Goal: Task Accomplishment & Management: Manage account settings

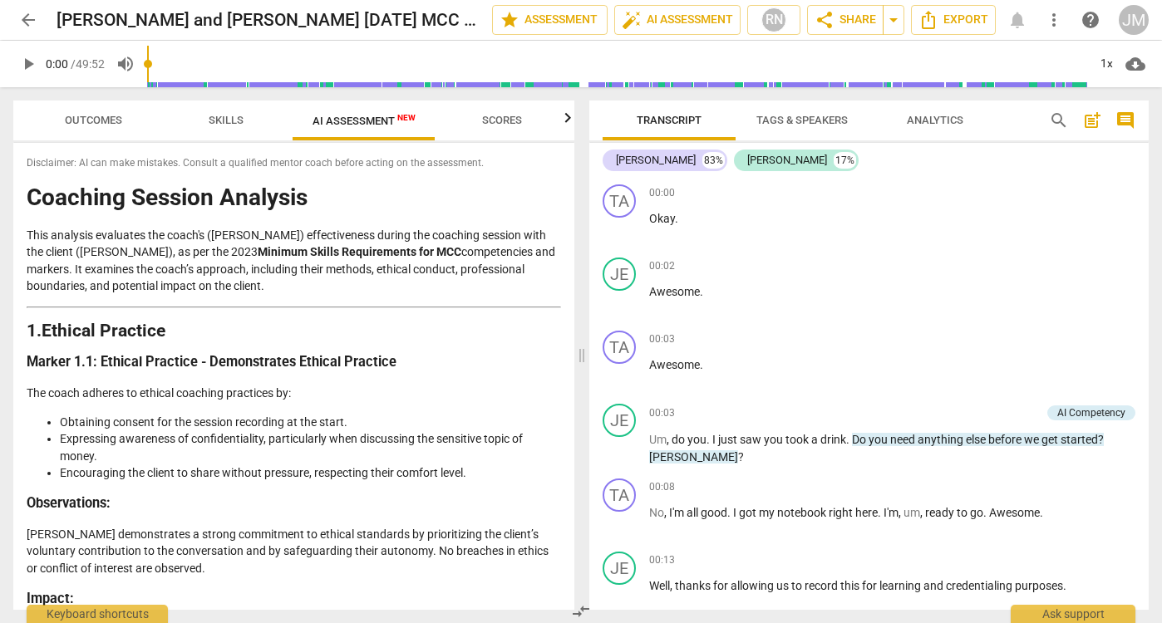
click at [23, 16] on span "arrow_back" at bounding box center [28, 20] width 20 height 20
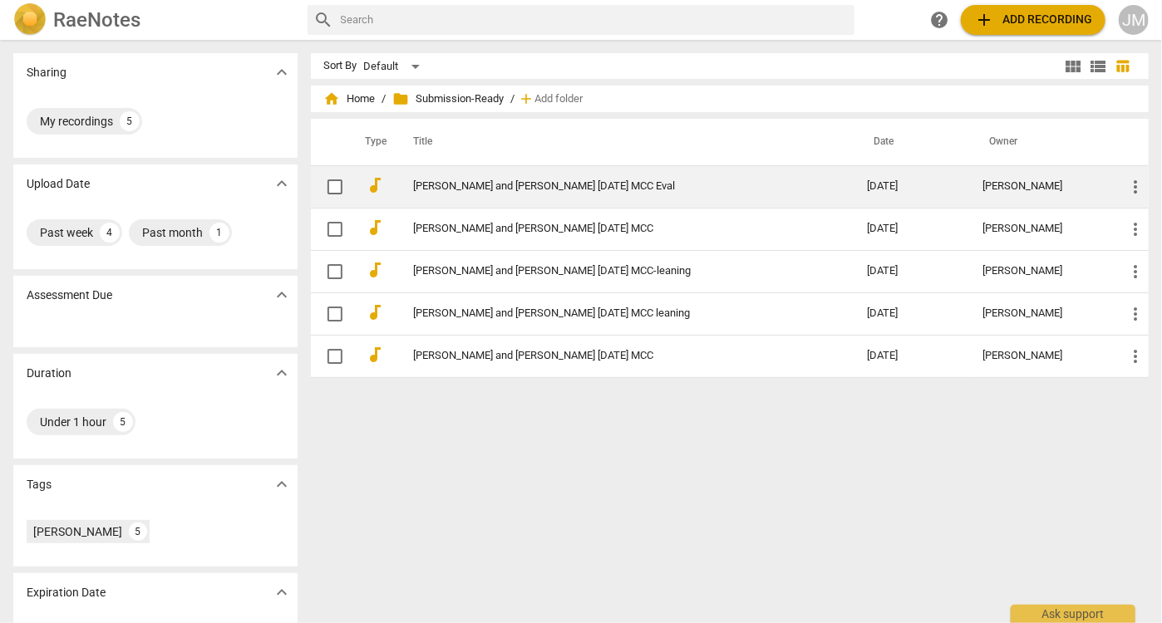
click at [567, 180] on link "[PERSON_NAME] and [PERSON_NAME] [DATE] MCC Eval" at bounding box center [611, 186] width 394 height 12
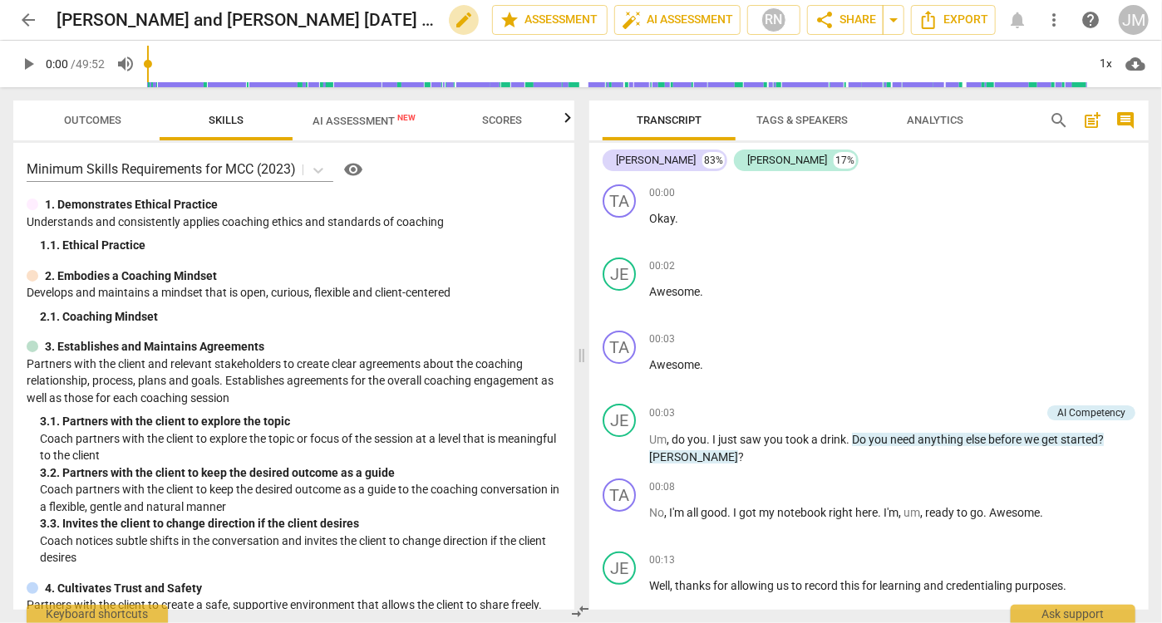
click at [457, 16] on span "edit" at bounding box center [464, 20] width 20 height 20
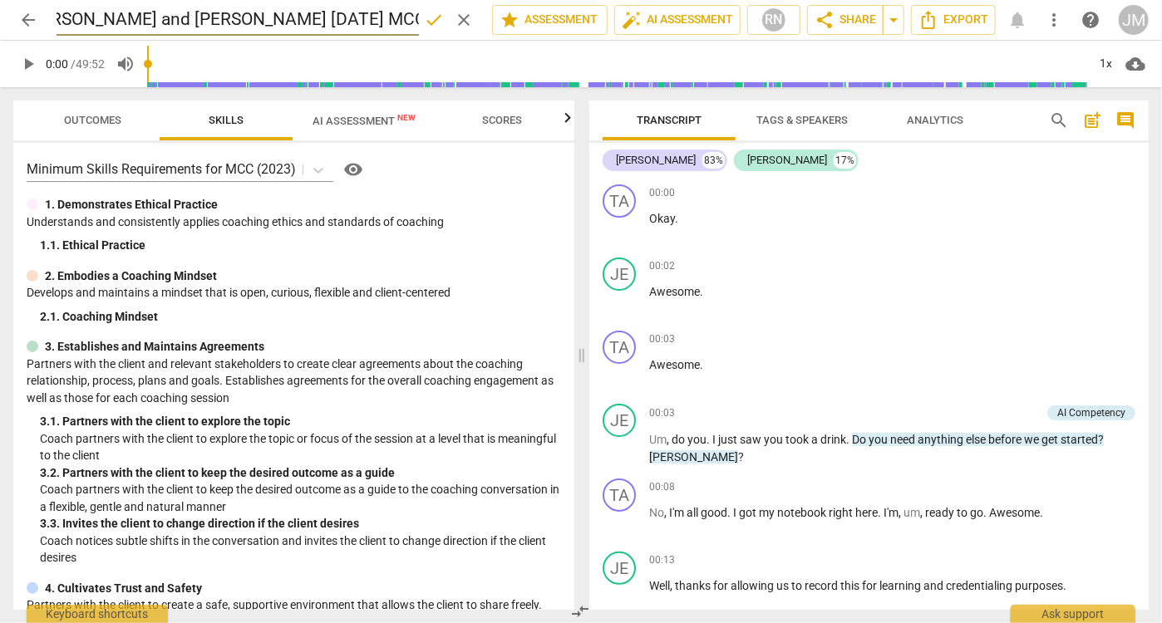
drag, startPoint x: 343, startPoint y: 19, endPoint x: 424, endPoint y: 20, distance: 80.6
click at [424, 20] on div "[PERSON_NAME] and [PERSON_NAME] [DATE] MCC Eval done clear" at bounding box center [268, 20] width 422 height 32
type input "[PERSON_NAME] and [PERSON_NAME] [DATE] high PCC leaning MCC"
click at [434, 21] on span "done" at bounding box center [434, 20] width 20 height 20
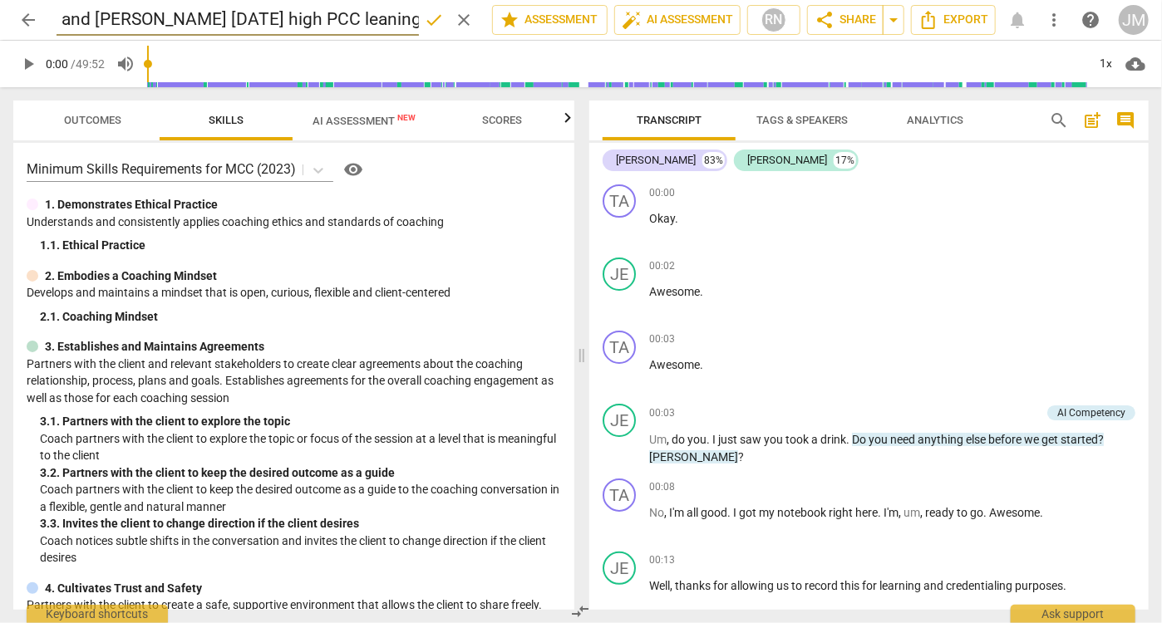
scroll to position [0, 0]
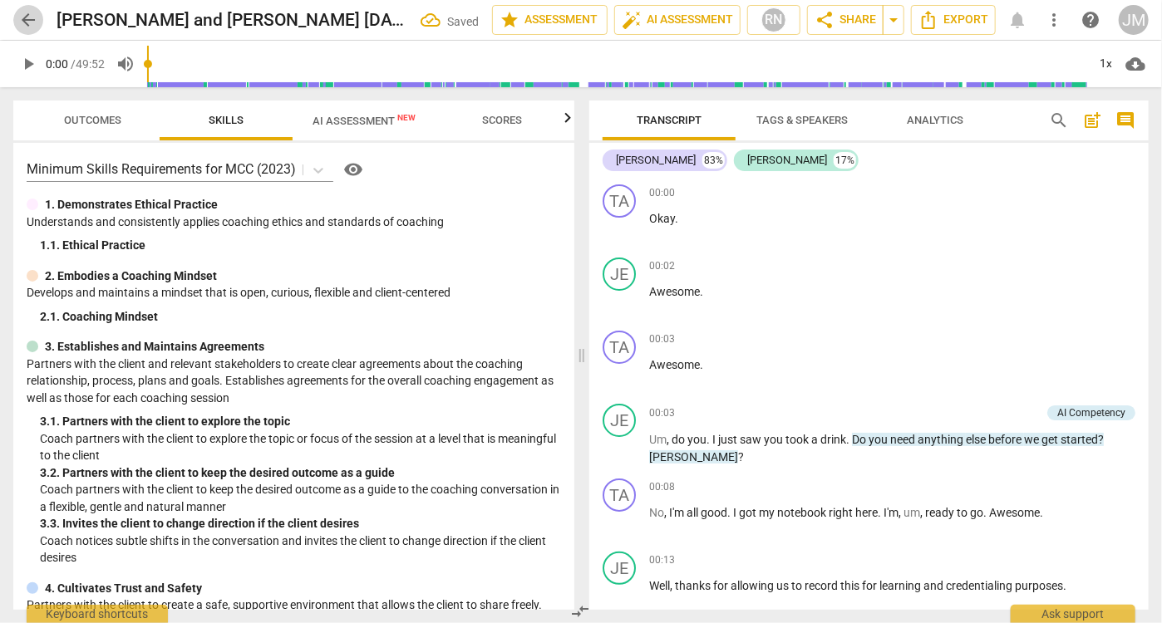
click at [22, 26] on span "arrow_back" at bounding box center [28, 20] width 20 height 20
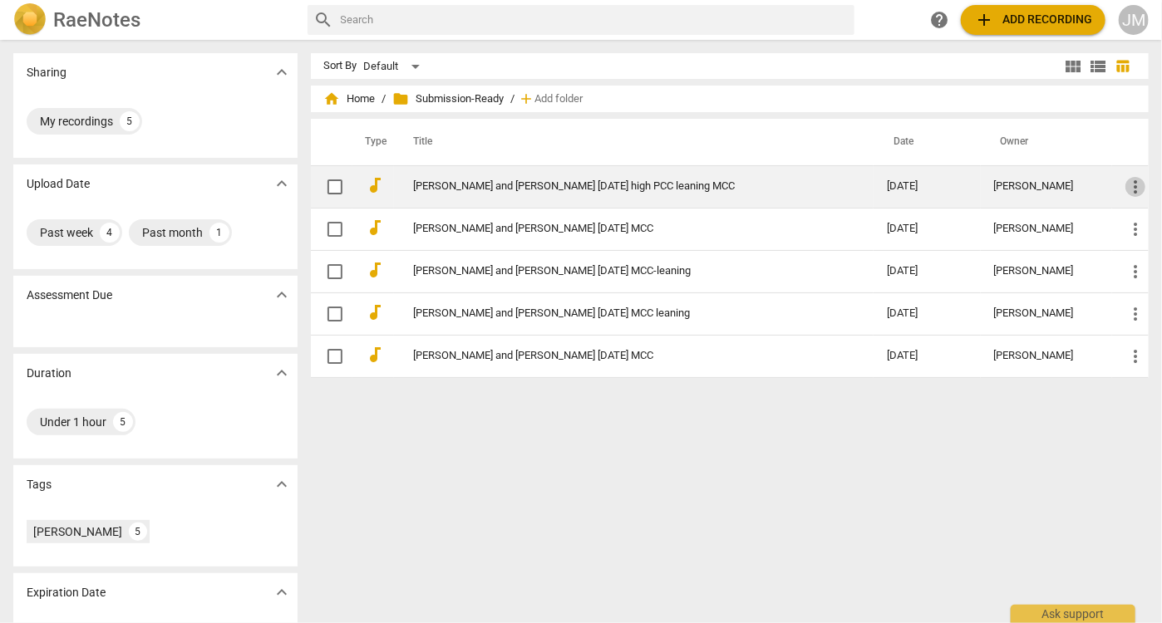
click at [1135, 185] on span "more_vert" at bounding box center [1136, 187] width 20 height 20
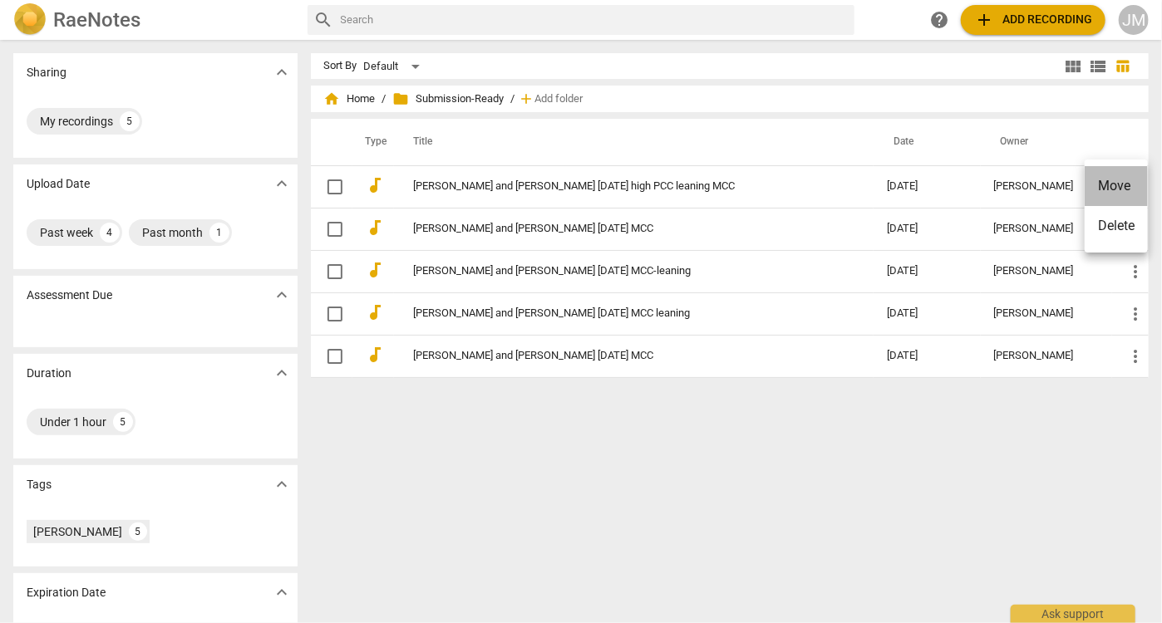
click at [1117, 188] on li "Move" at bounding box center [1116, 186] width 63 height 40
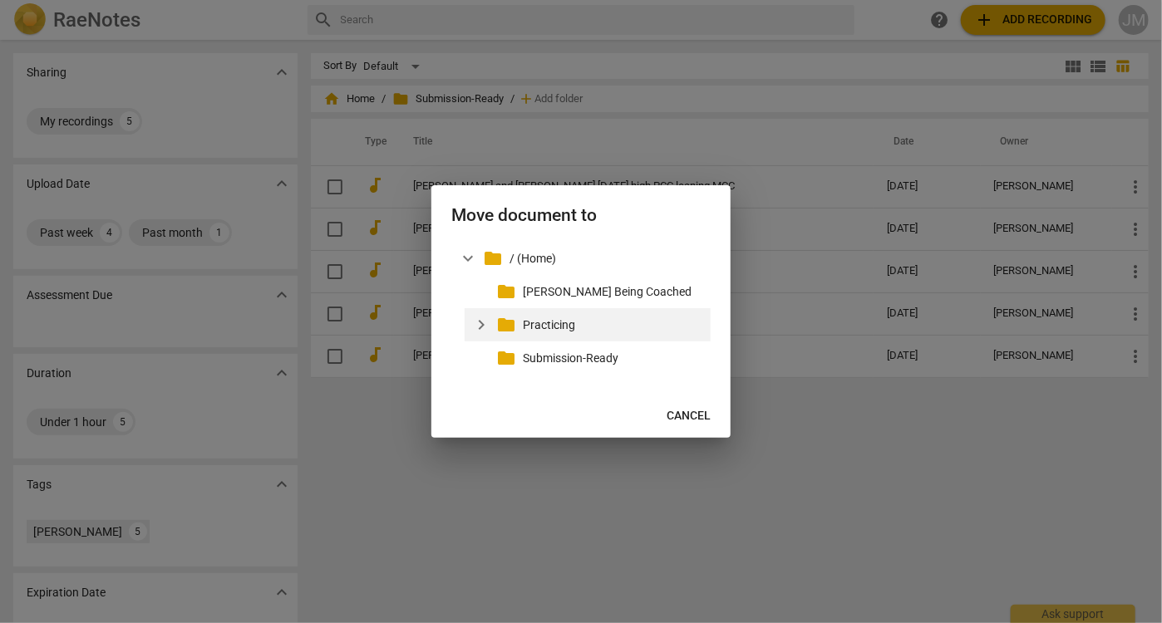
click at [550, 327] on p "Practicing" at bounding box center [613, 325] width 181 height 17
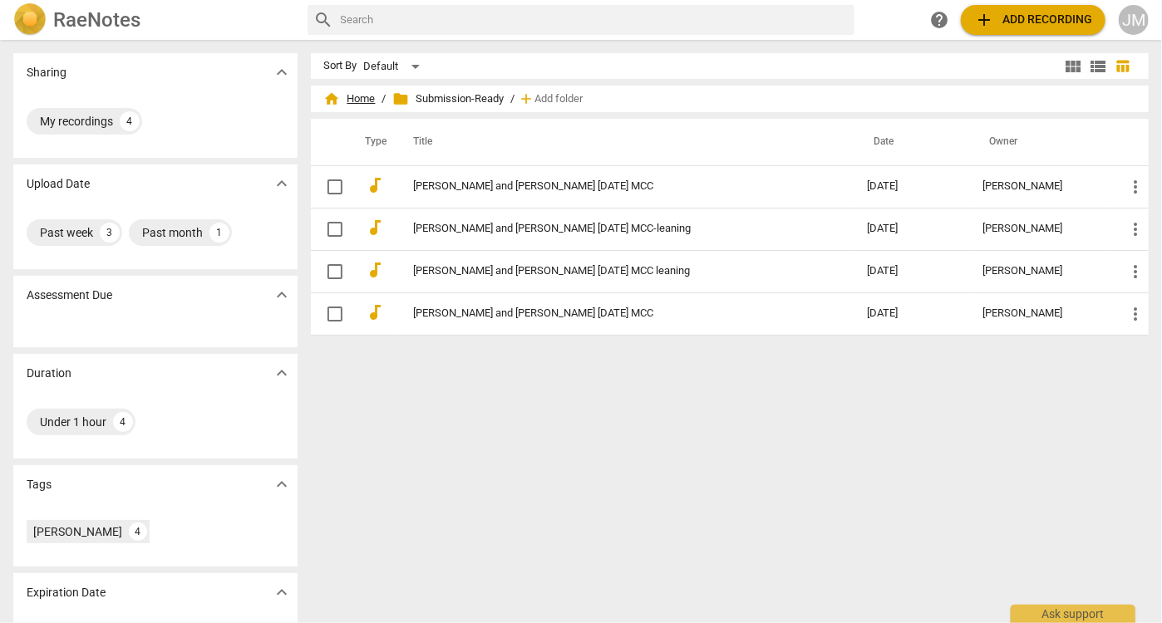
click at [360, 94] on span "home Home" at bounding box center [350, 99] width 52 height 17
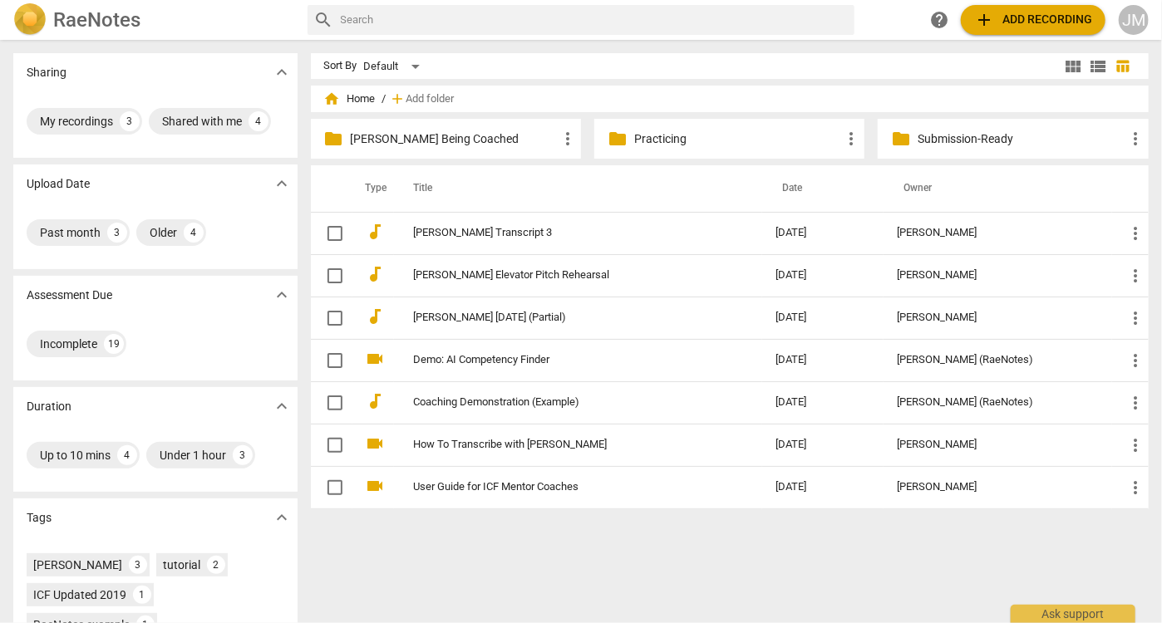
click at [653, 127] on div "folder Practicing more_vert" at bounding box center [729, 139] width 270 height 40
click at [650, 131] on p "Practicing" at bounding box center [737, 139] width 207 height 17
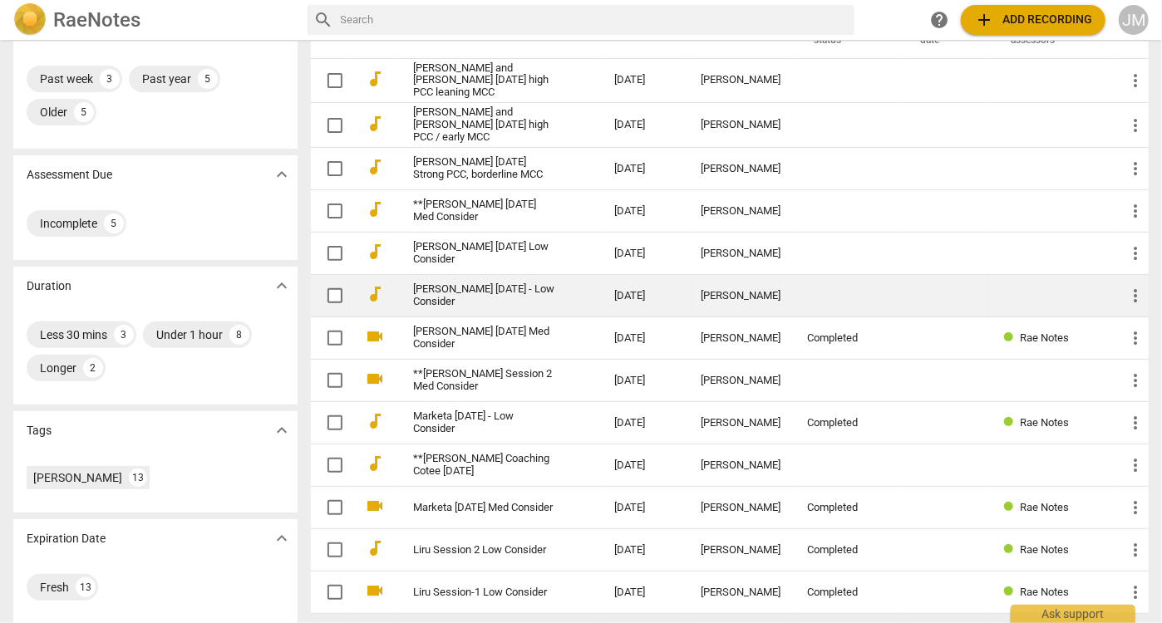
scroll to position [160, 0]
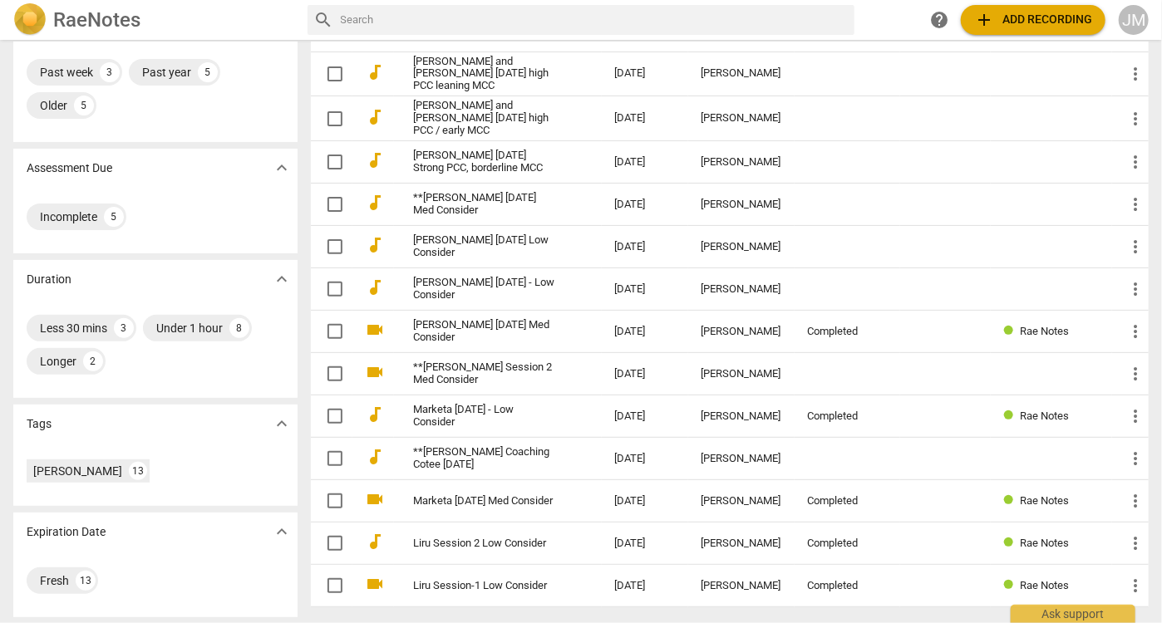
click at [1005, 21] on span "add Add recording" at bounding box center [1033, 20] width 118 height 20
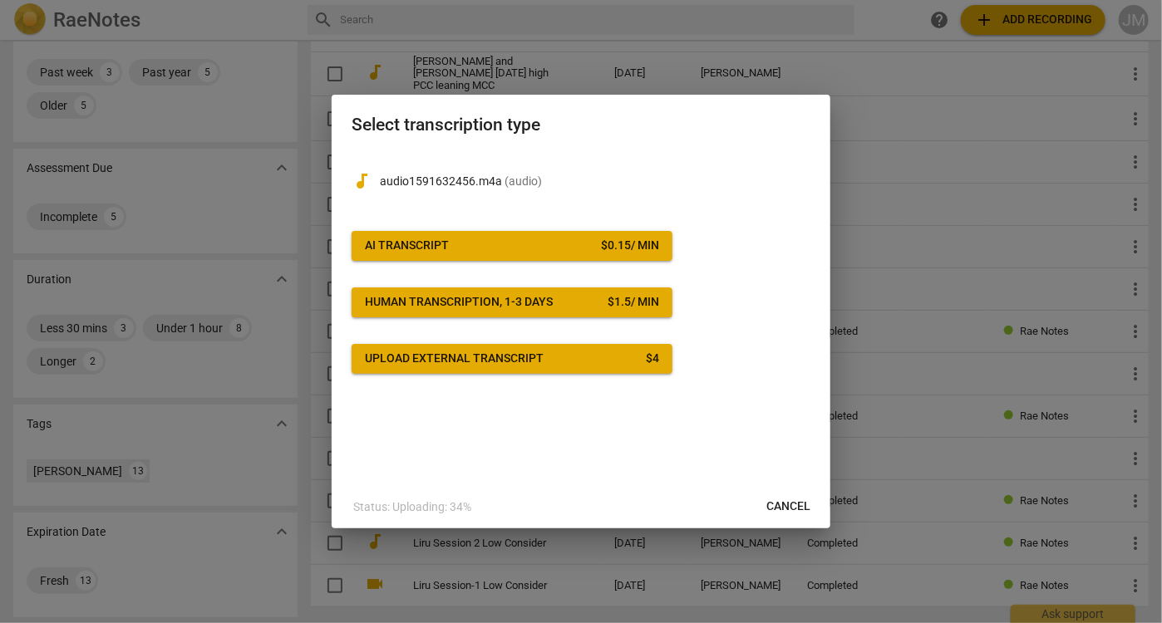
click at [557, 244] on span "AI Transcript $ 0.15 / min" at bounding box center [512, 246] width 294 height 17
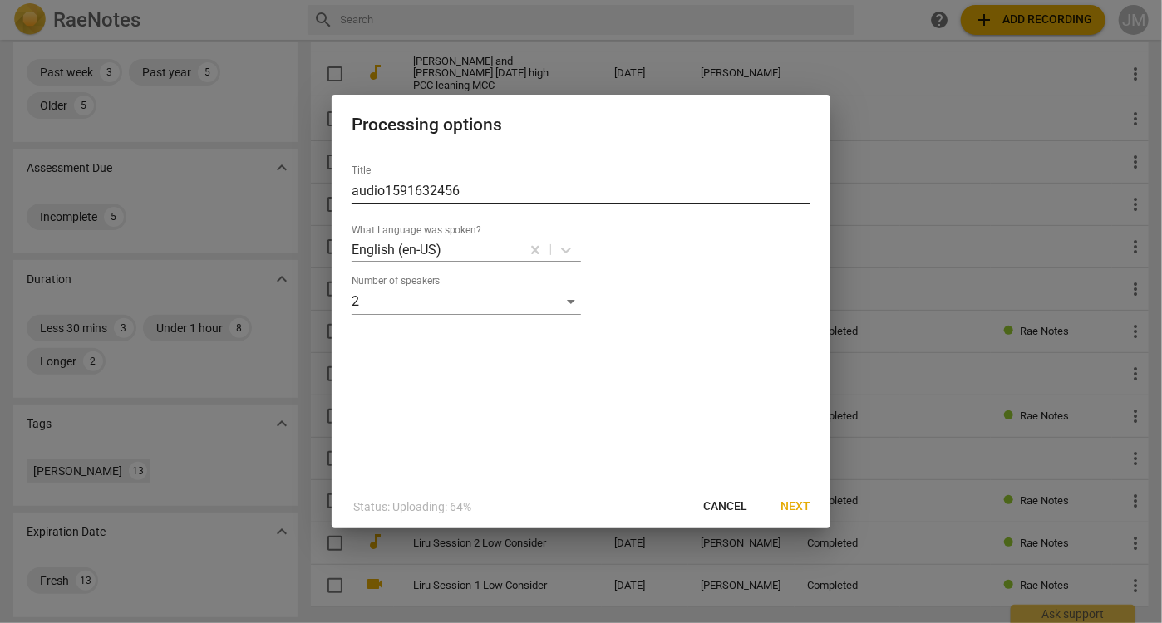
click at [490, 188] on input "audio1591632456" at bounding box center [581, 191] width 459 height 27
drag, startPoint x: 489, startPoint y: 187, endPoint x: 487, endPoint y: 175, distance: 11.8
click at [487, 175] on div "Title audio1591632456" at bounding box center [581, 185] width 459 height 40
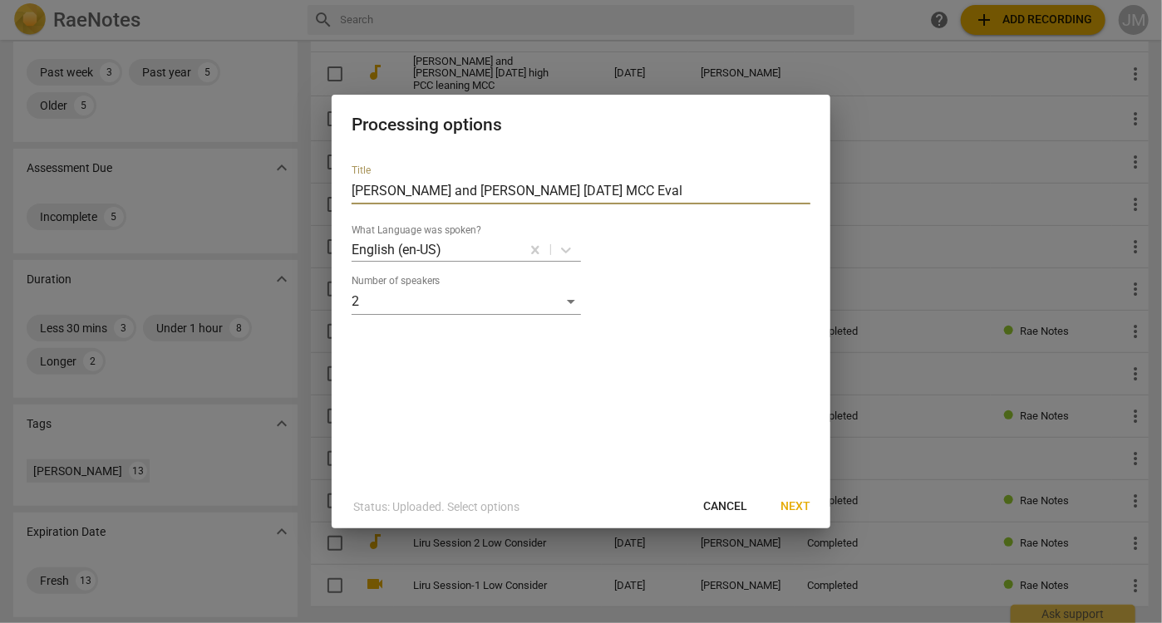
type input "[PERSON_NAME] and [PERSON_NAME] [DATE] MCC Eval"
click at [795, 500] on span "Next" at bounding box center [796, 507] width 30 height 17
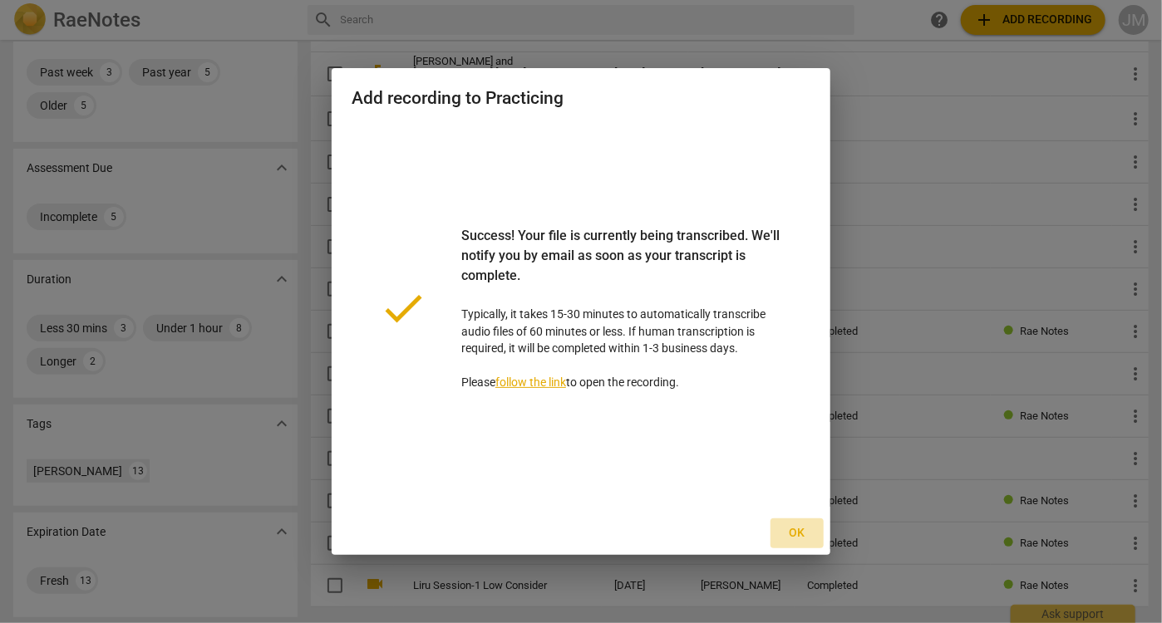
click at [804, 538] on span "Ok" at bounding box center [797, 533] width 27 height 17
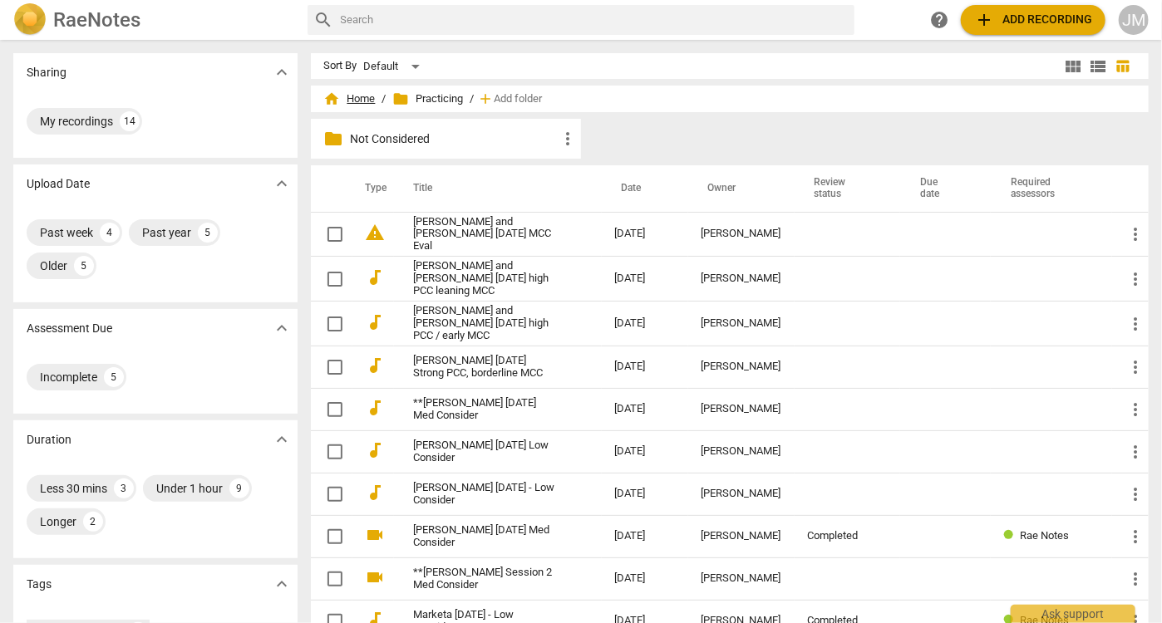
click at [366, 105] on span "home Home" at bounding box center [350, 99] width 52 height 17
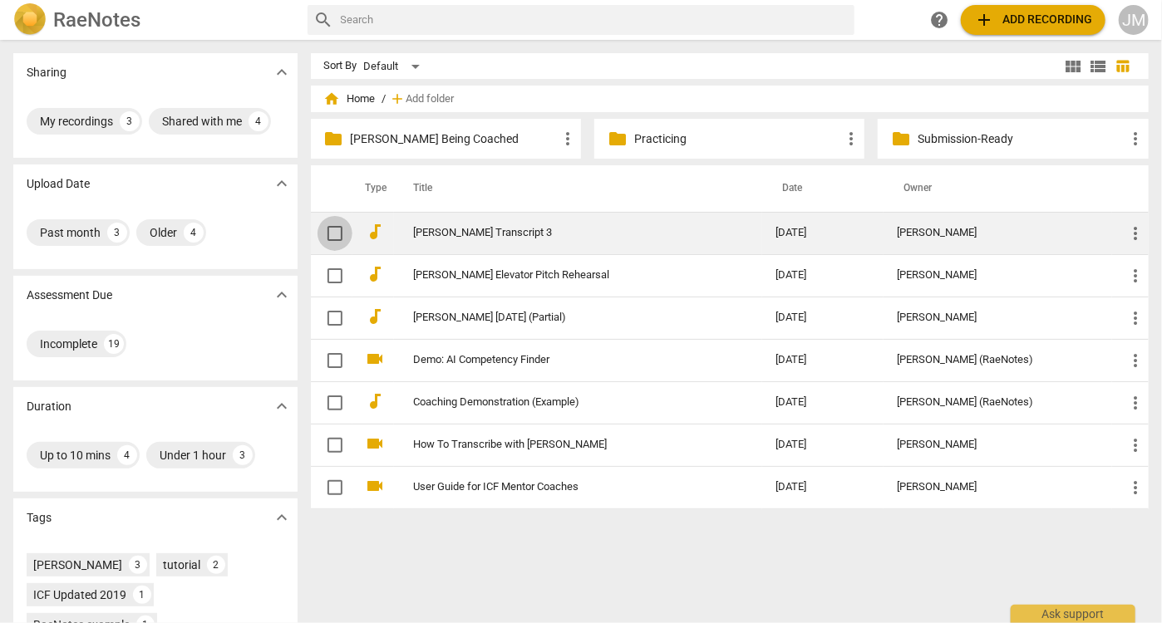
click at [332, 235] on input "checkbox" at bounding box center [335, 234] width 35 height 20
checkbox input "false"
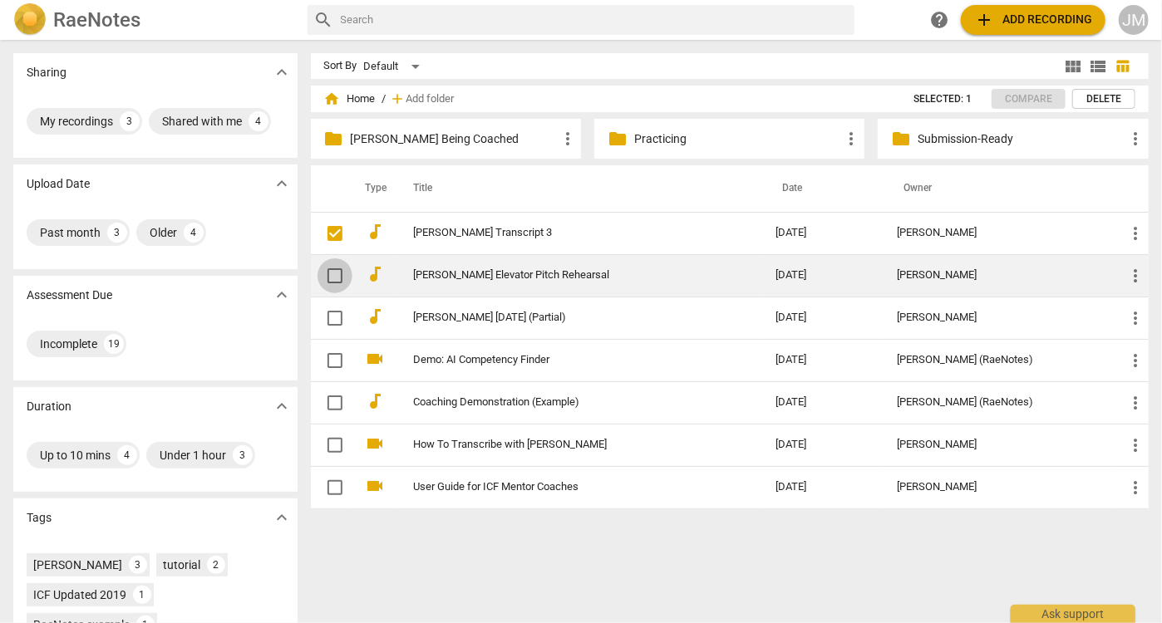
click at [336, 274] on input "checkbox" at bounding box center [335, 276] width 35 height 20
checkbox input "false"
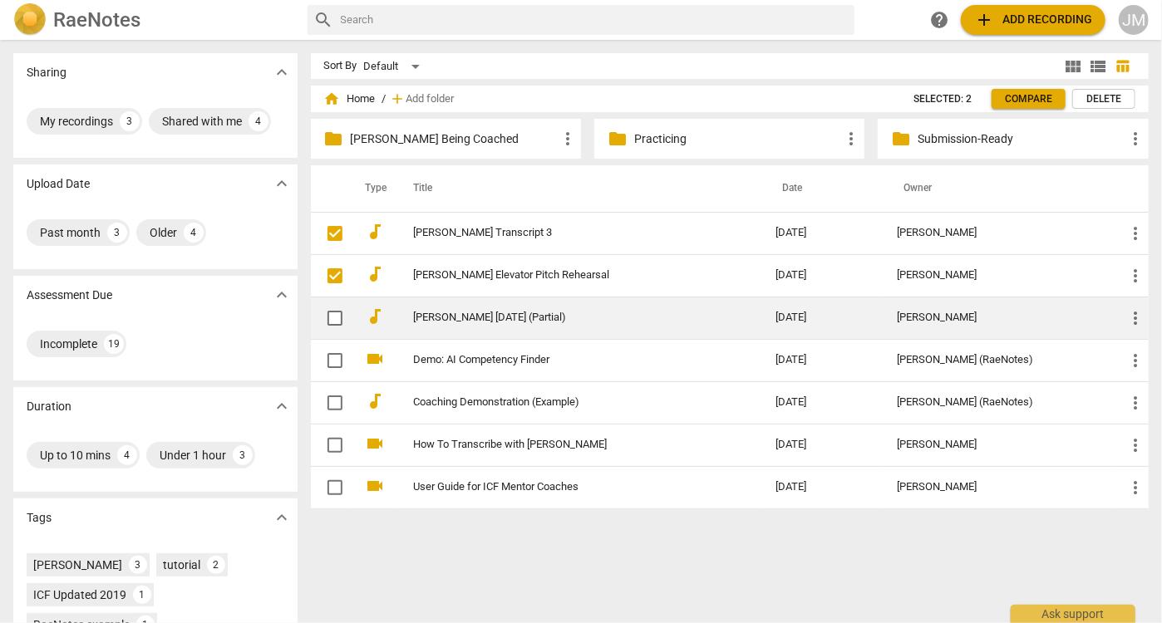
click at [328, 318] on input "checkbox" at bounding box center [335, 318] width 35 height 20
checkbox input "false"
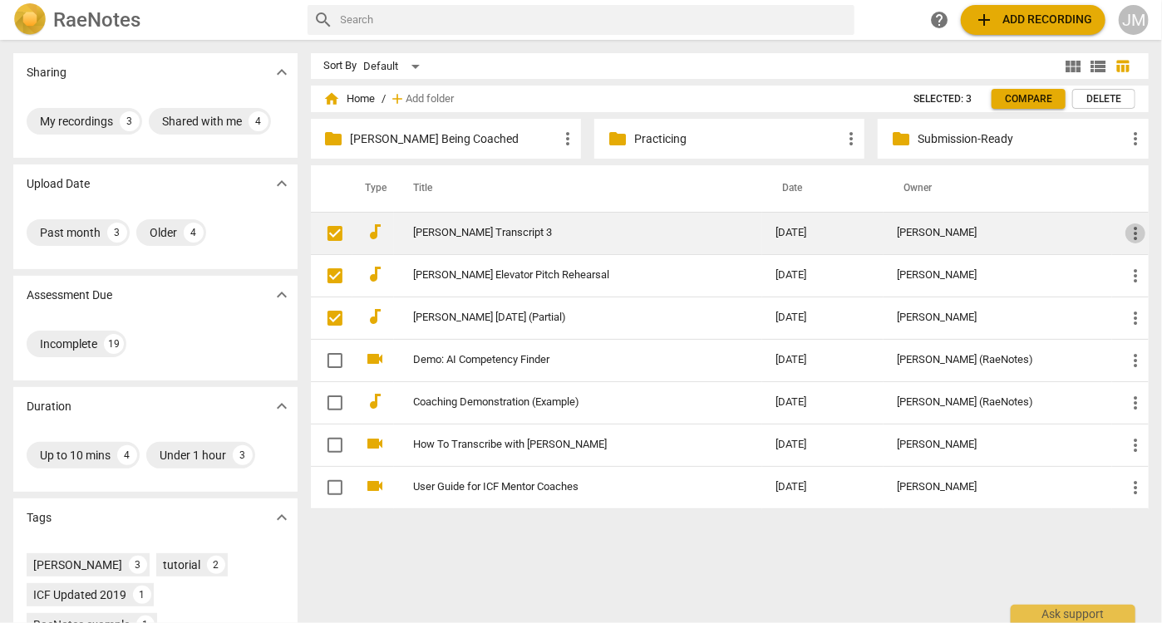
click at [1126, 235] on span "more_vert" at bounding box center [1136, 234] width 20 height 20
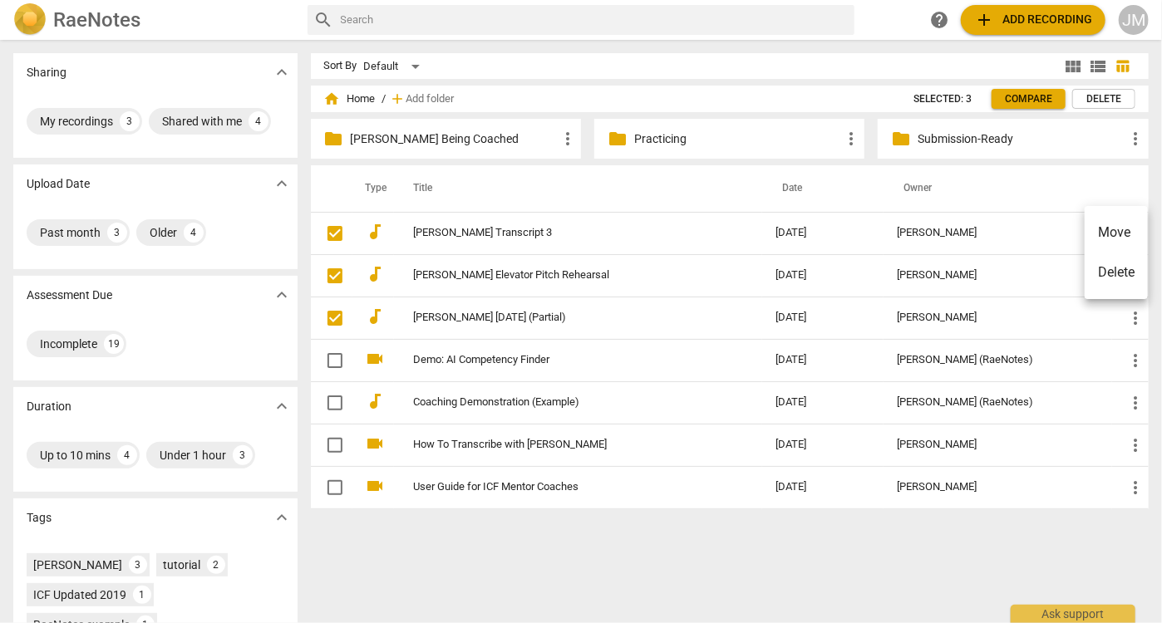
click at [1111, 236] on li "Move" at bounding box center [1116, 233] width 63 height 40
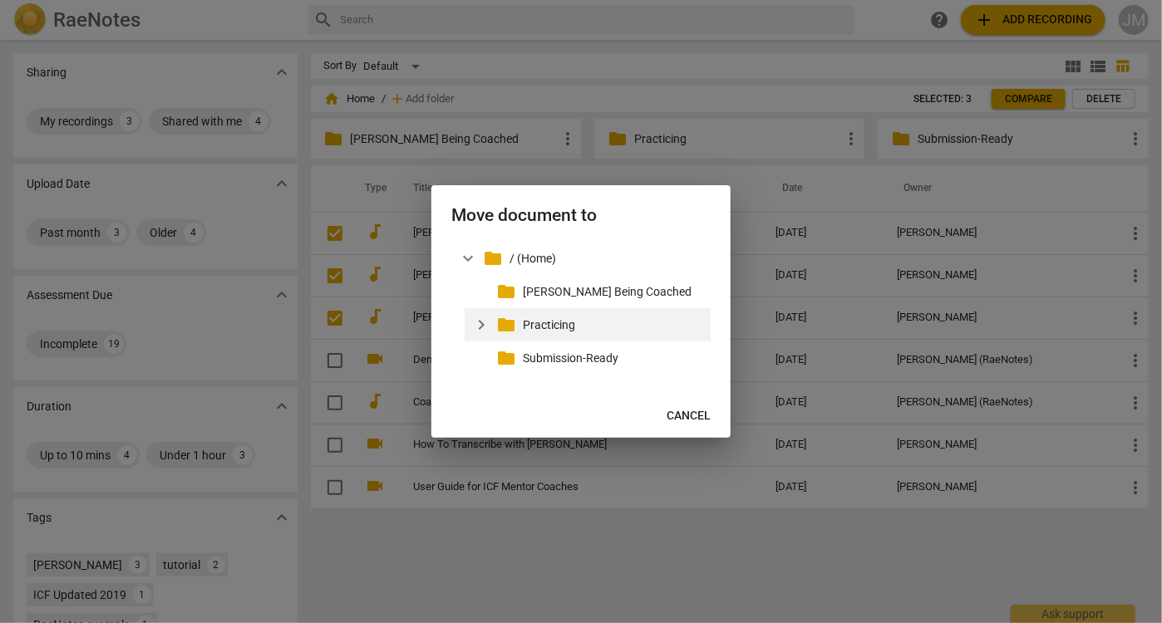
click at [484, 323] on span "expand_more" at bounding box center [481, 325] width 20 height 20
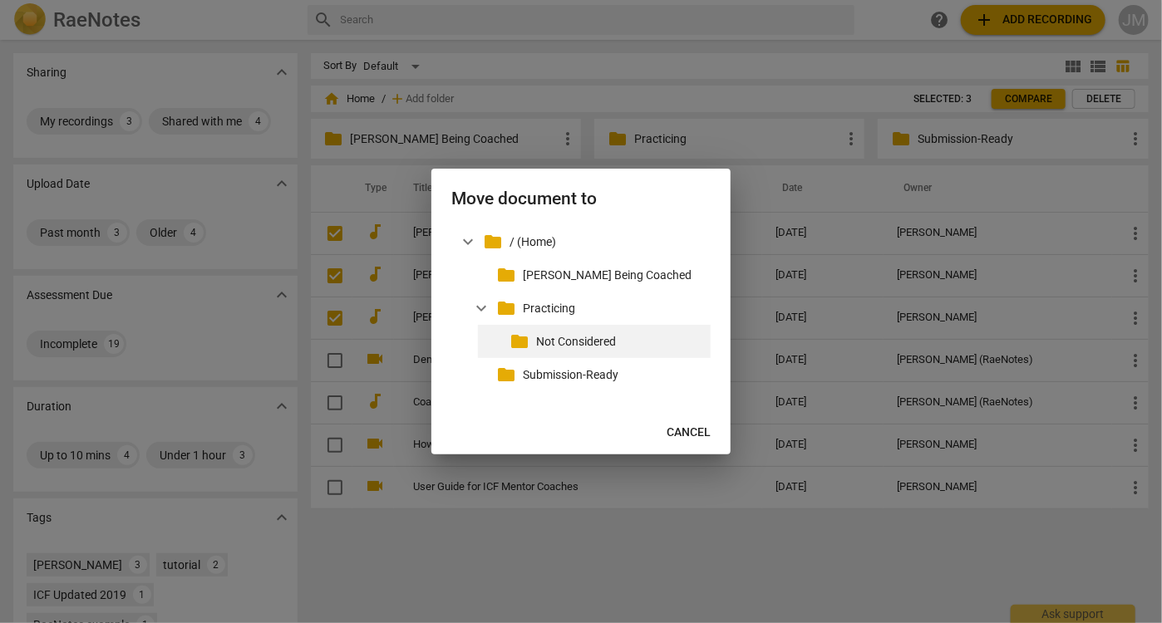
click at [535, 337] on div "folder Not Considered" at bounding box center [594, 341] width 233 height 33
click at [601, 342] on p "Not Considered" at bounding box center [620, 341] width 168 height 17
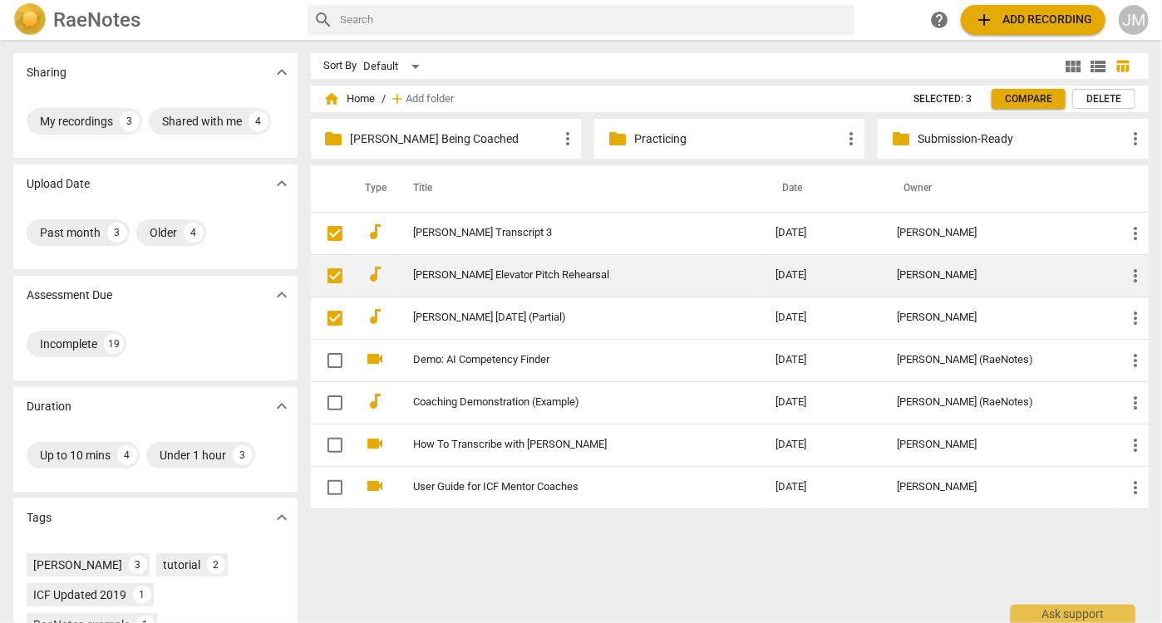
checkbox input "true"
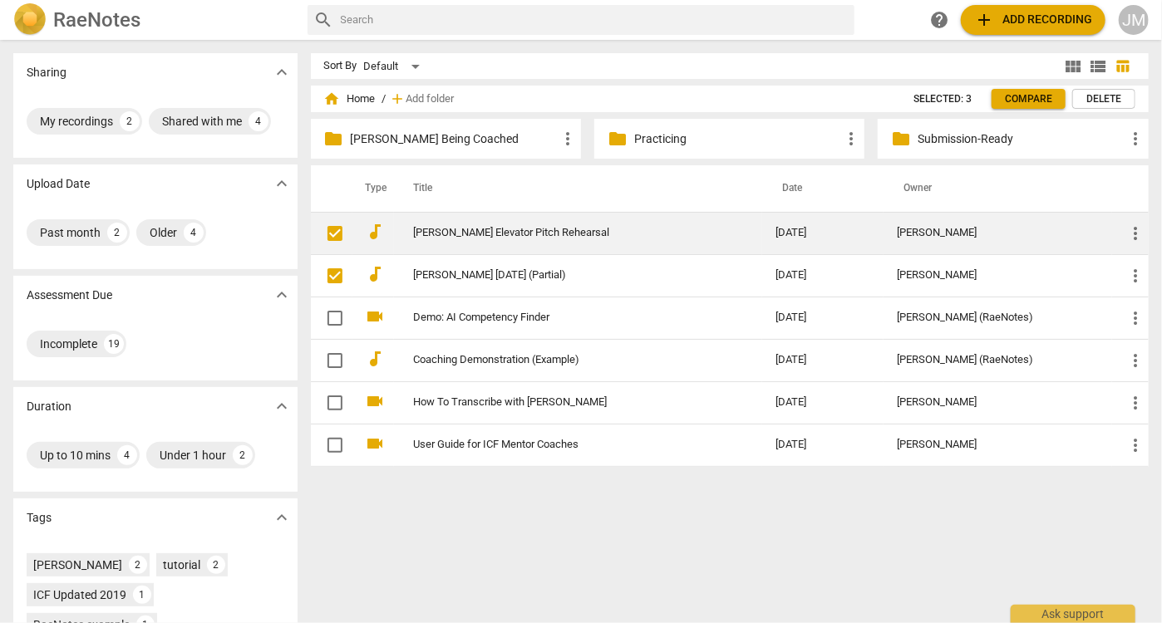
click at [1126, 234] on span "more_vert" at bounding box center [1136, 234] width 20 height 20
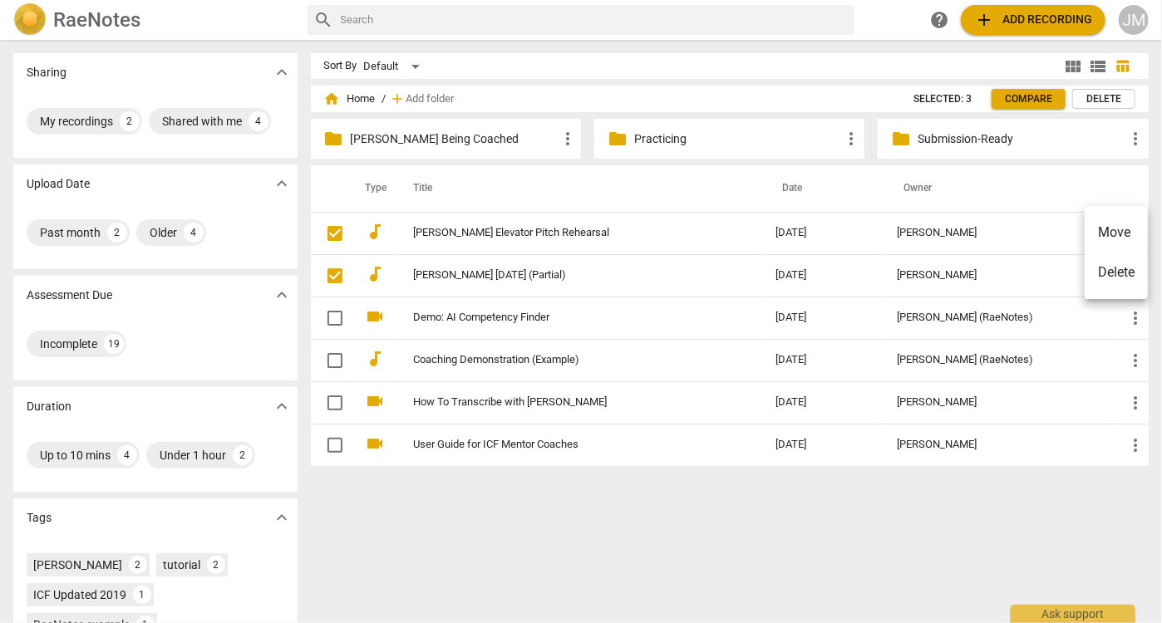
click at [1097, 238] on li "Move" at bounding box center [1116, 233] width 63 height 40
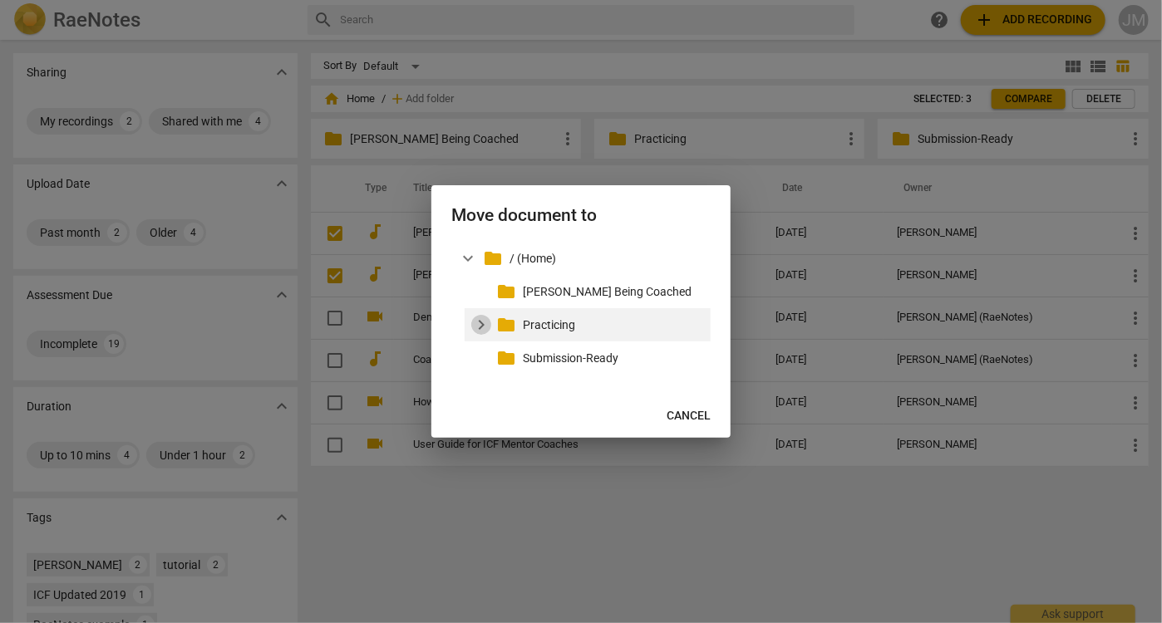
click at [482, 322] on span "expand_more" at bounding box center [481, 325] width 20 height 20
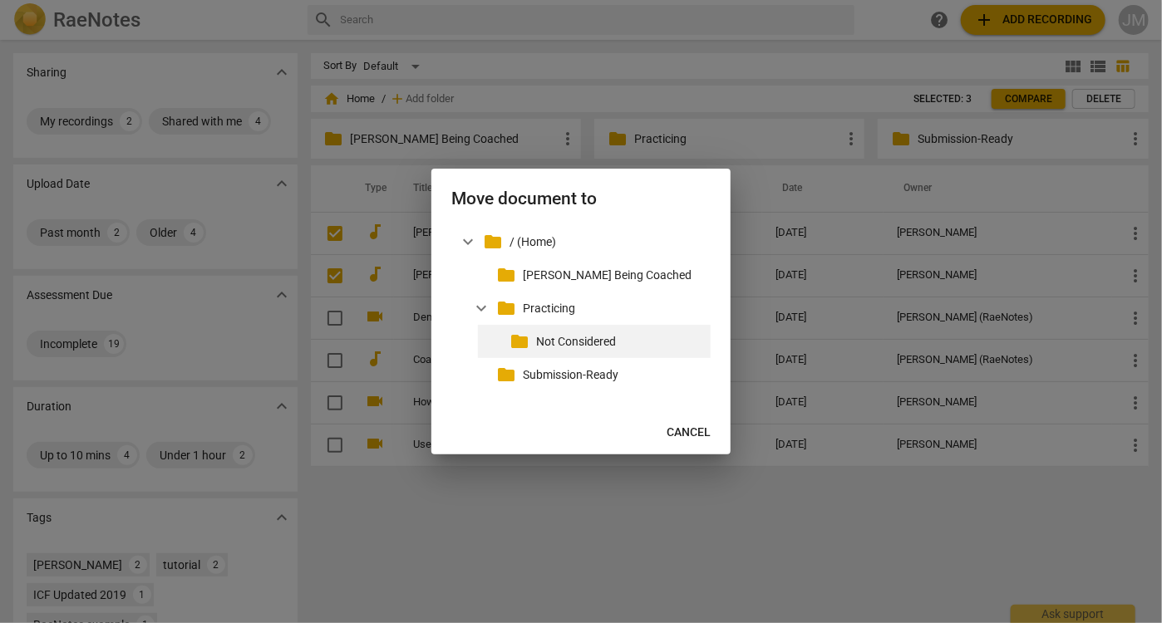
click at [519, 338] on span "folder" at bounding box center [520, 342] width 20 height 20
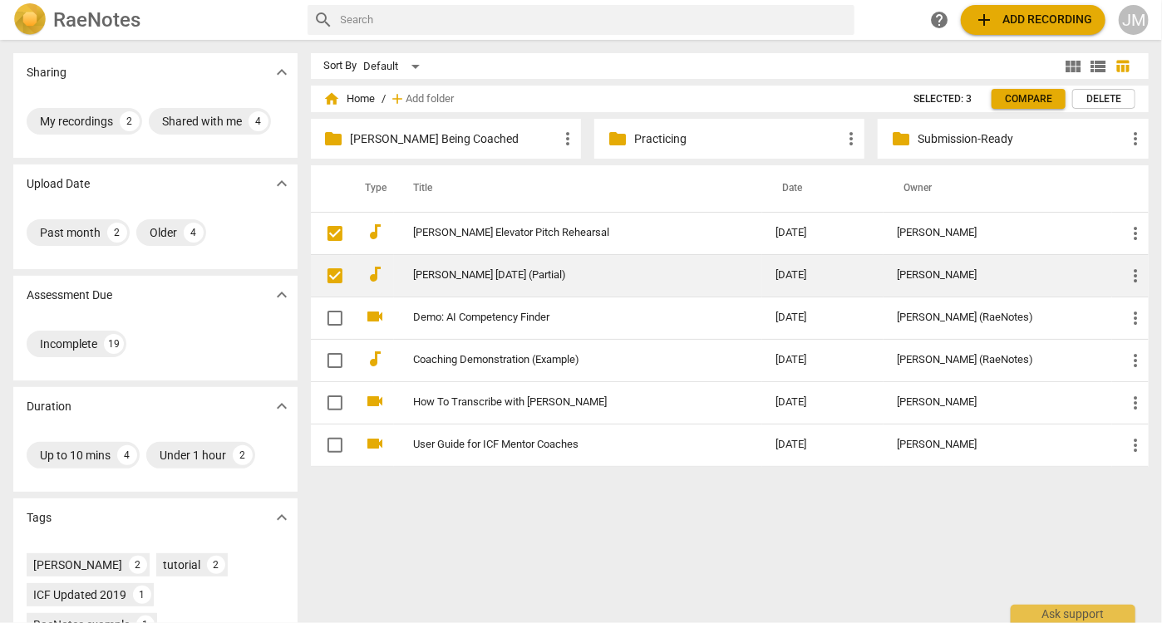
checkbox input "false"
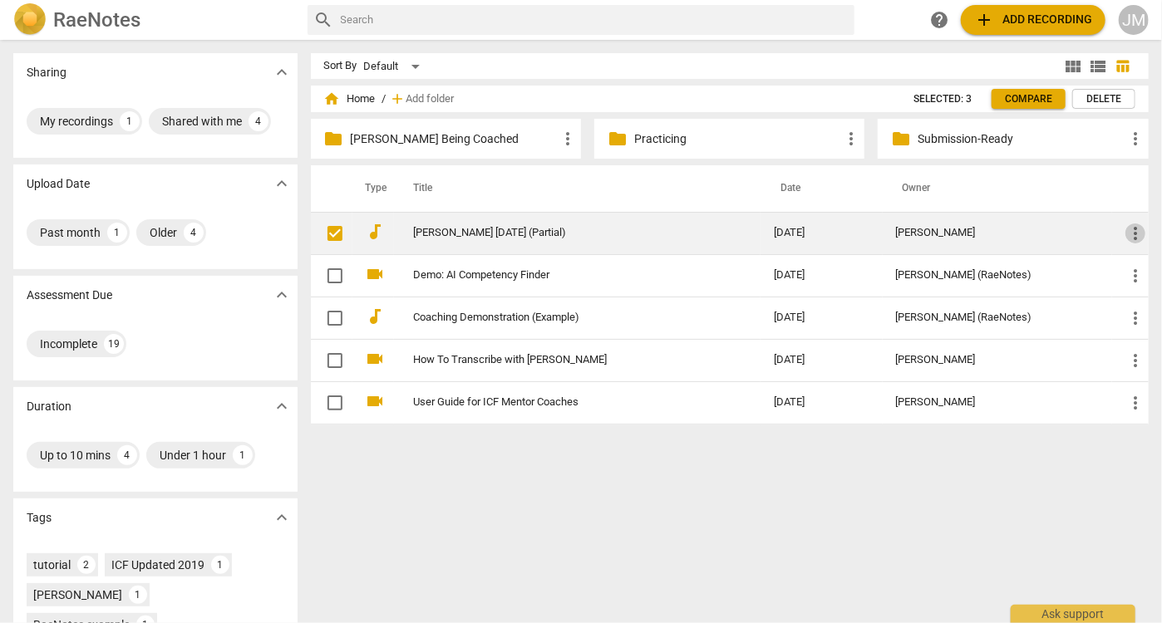
click at [1133, 233] on span "more_vert" at bounding box center [1136, 234] width 20 height 20
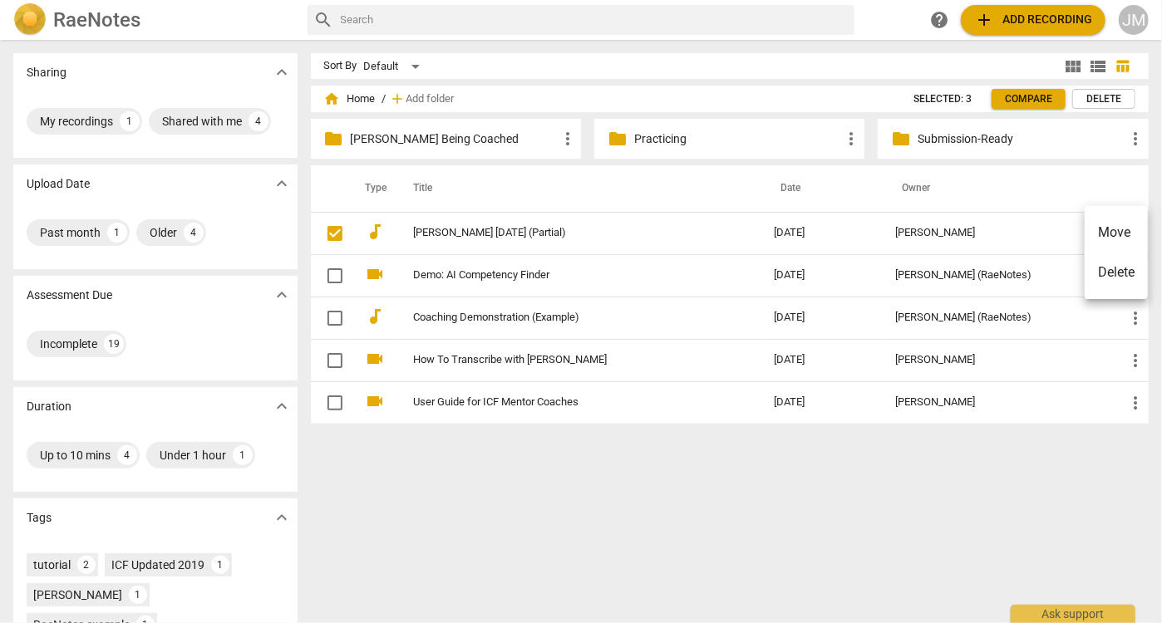
click at [1120, 239] on li "Move" at bounding box center [1116, 233] width 63 height 40
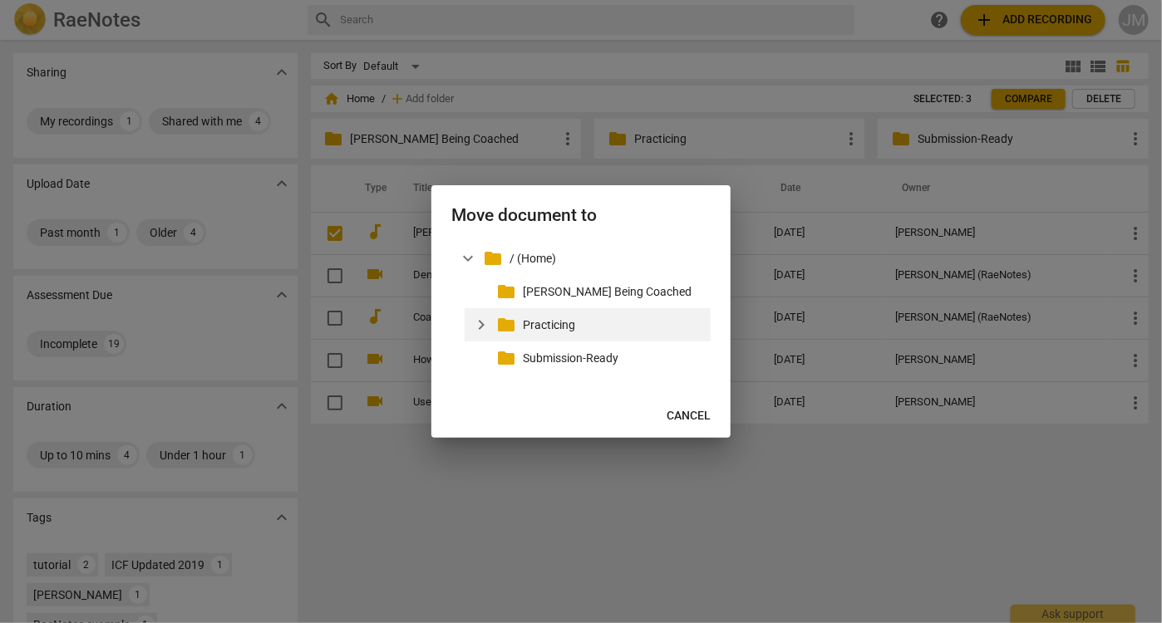
click at [484, 323] on span "expand_more" at bounding box center [481, 325] width 20 height 20
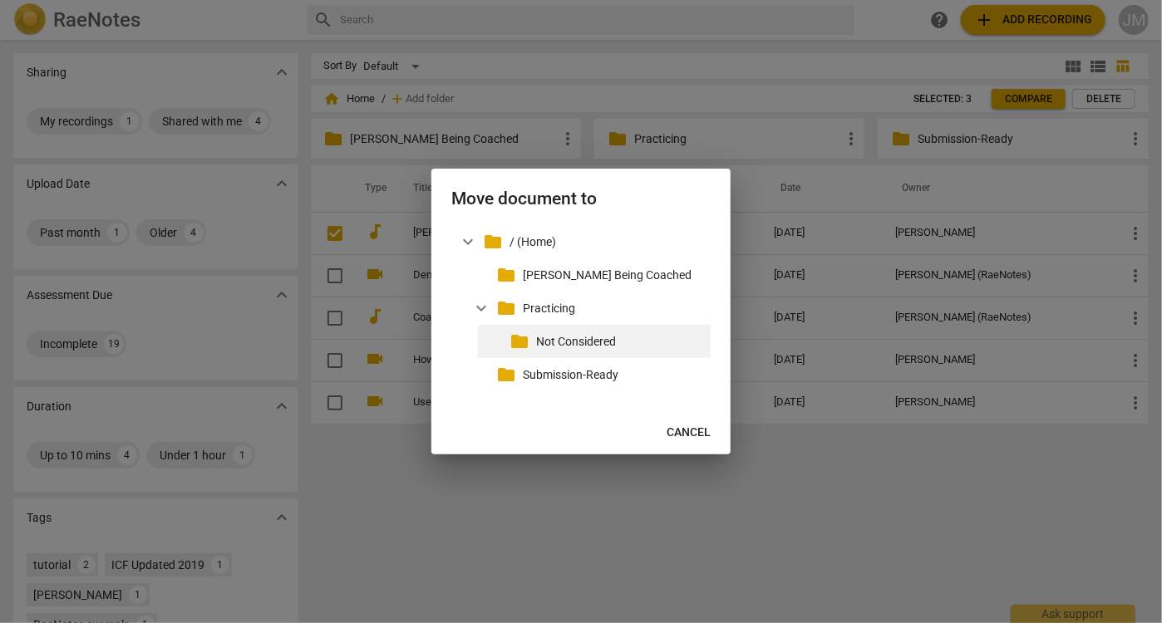
click at [536, 339] on p "Not Considered" at bounding box center [620, 341] width 168 height 17
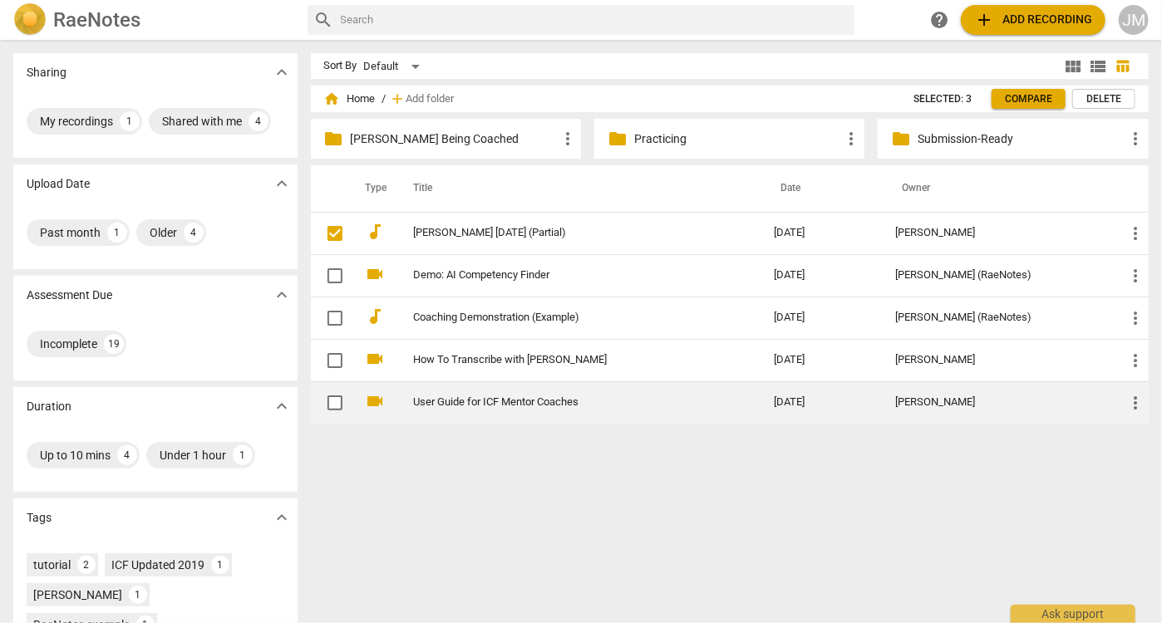
checkbox input "false"
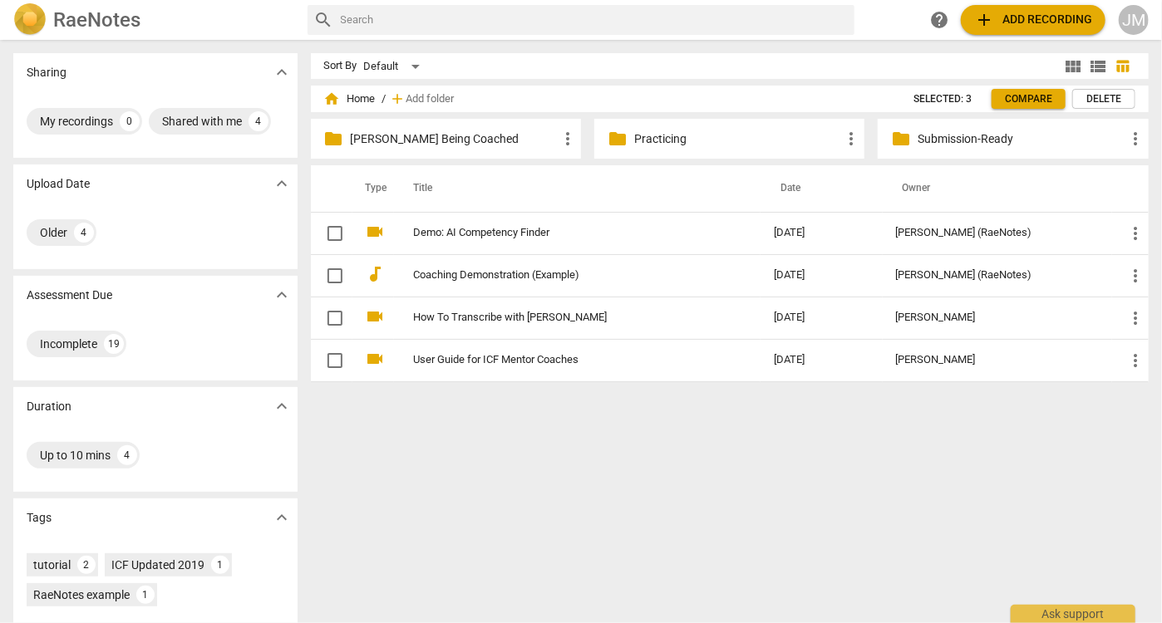
click at [953, 140] on p "Submission-Ready" at bounding box center [1021, 139] width 207 height 17
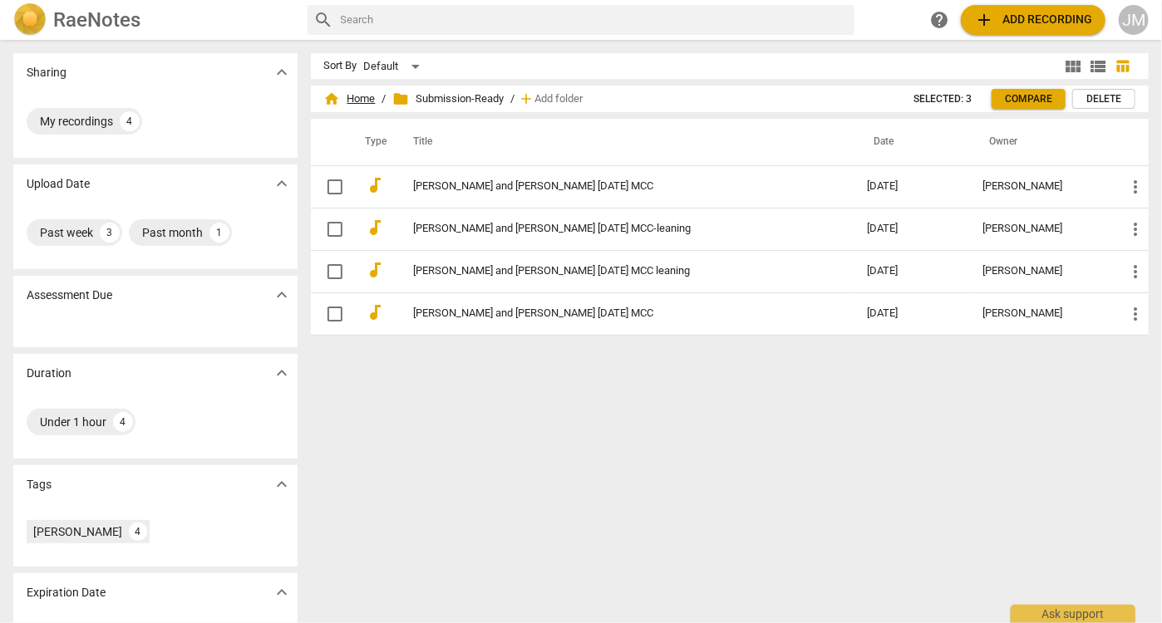
click at [344, 97] on span "home Home" at bounding box center [350, 99] width 52 height 17
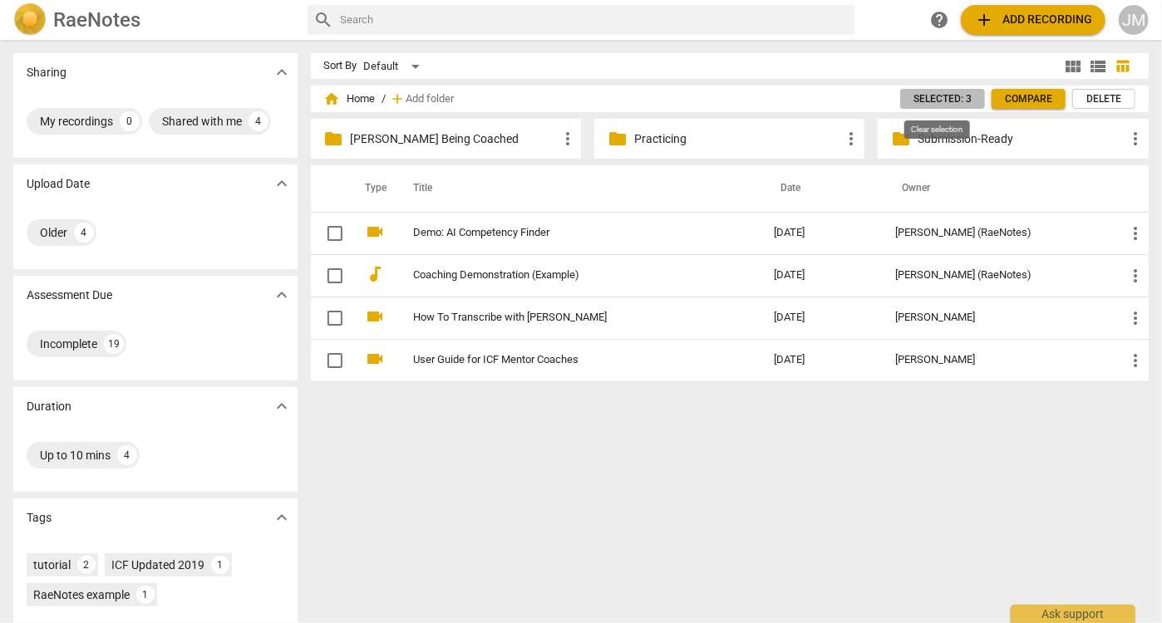
click at [909, 96] on button "Selected: 3" at bounding box center [942, 99] width 85 height 20
click at [895, 136] on span "folder" at bounding box center [901, 139] width 20 height 20
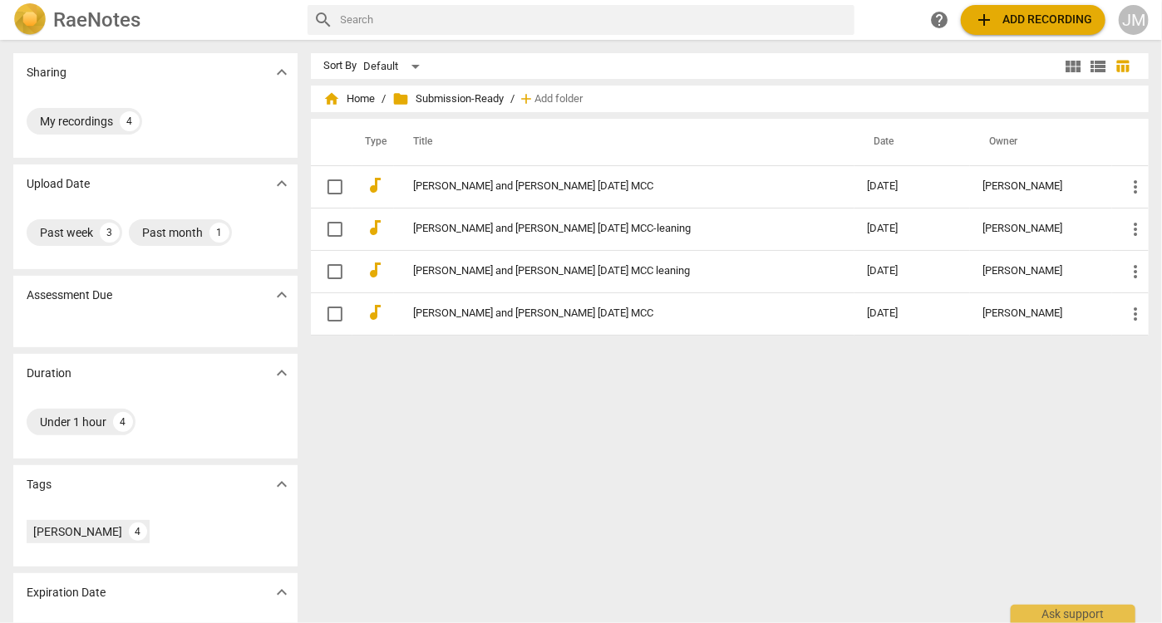
click at [507, 425] on div "Sort By Default view_module view_list table_chart home Home / folder Submission…" at bounding box center [737, 331] width 852 height 557
click at [372, 98] on span "home Home" at bounding box center [350, 99] width 52 height 17
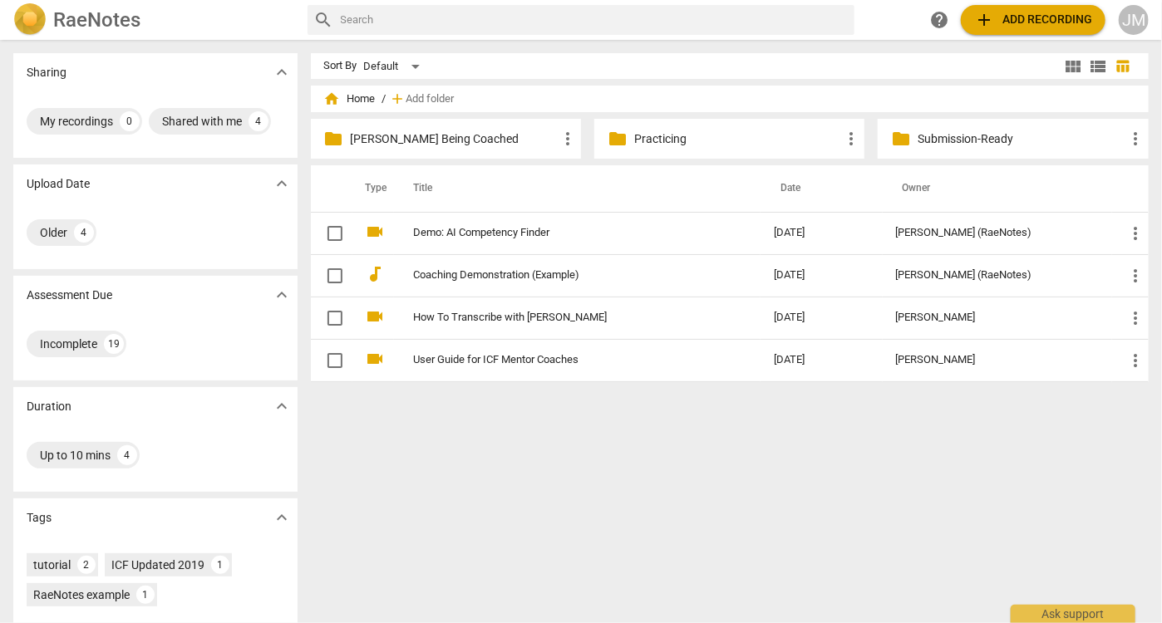
click at [634, 139] on p "Practicing" at bounding box center [737, 139] width 207 height 17
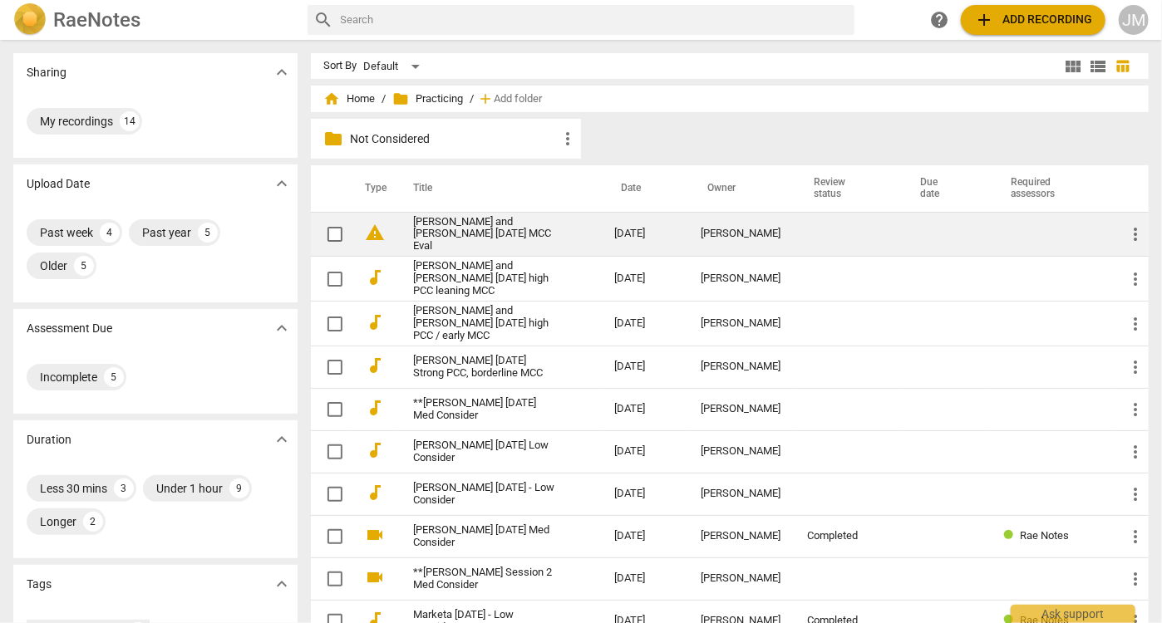
click at [469, 234] on link "[PERSON_NAME] and [PERSON_NAME] [DATE] MCC Eval" at bounding box center [484, 234] width 141 height 37
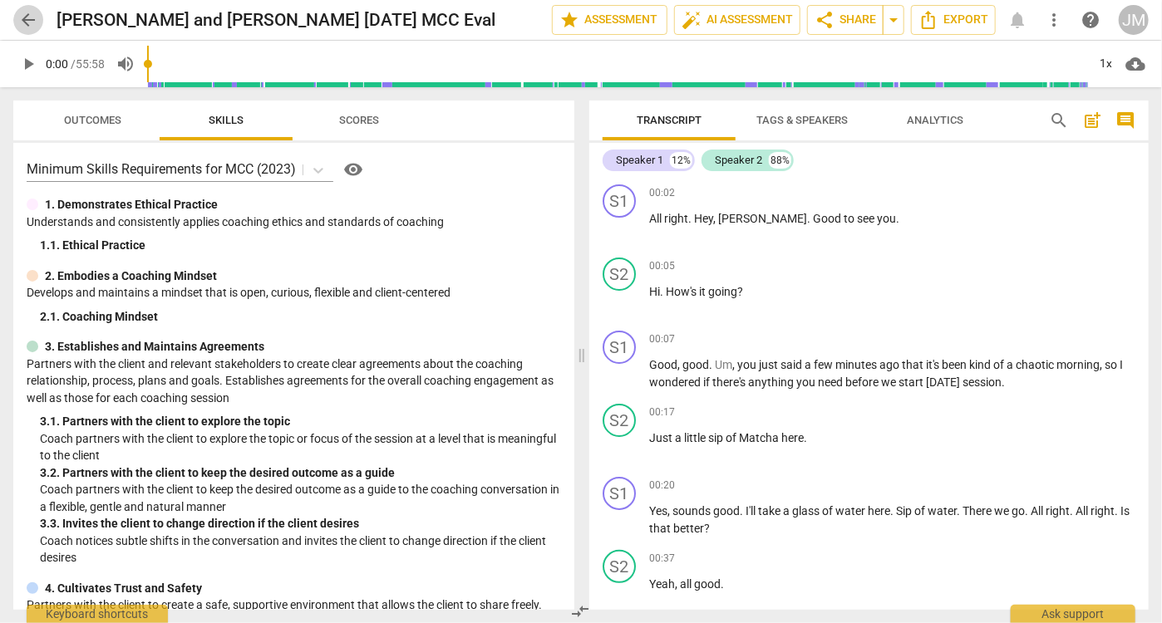
click at [27, 17] on span "arrow_back" at bounding box center [28, 20] width 20 height 20
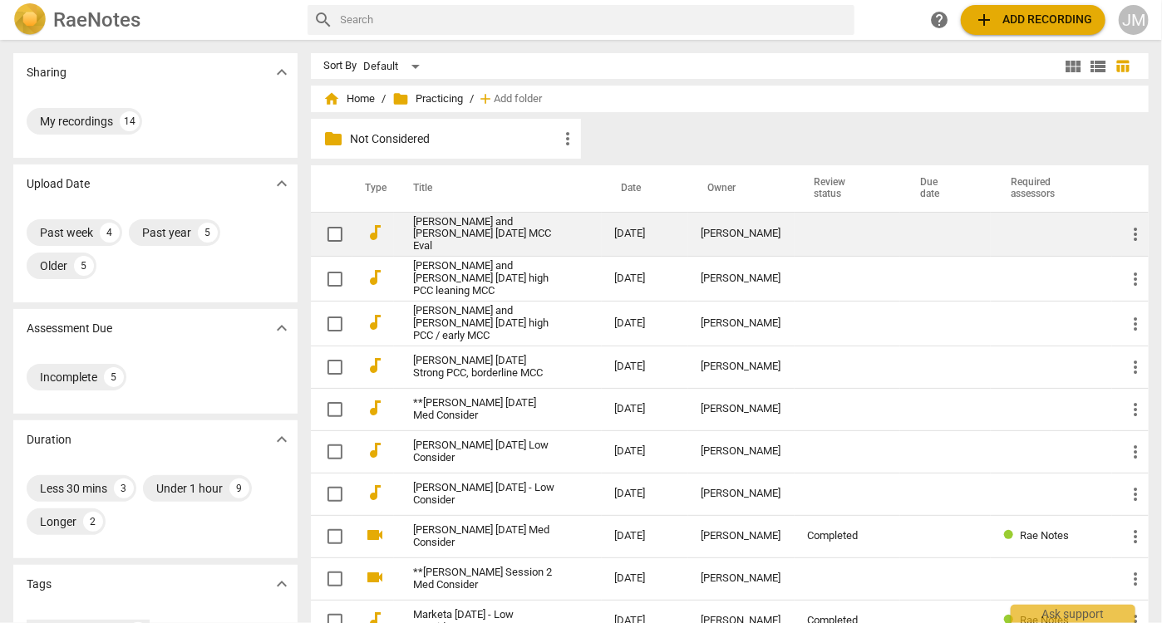
click at [456, 230] on link "[PERSON_NAME] and [PERSON_NAME] [DATE] MCC Eval" at bounding box center [484, 234] width 141 height 37
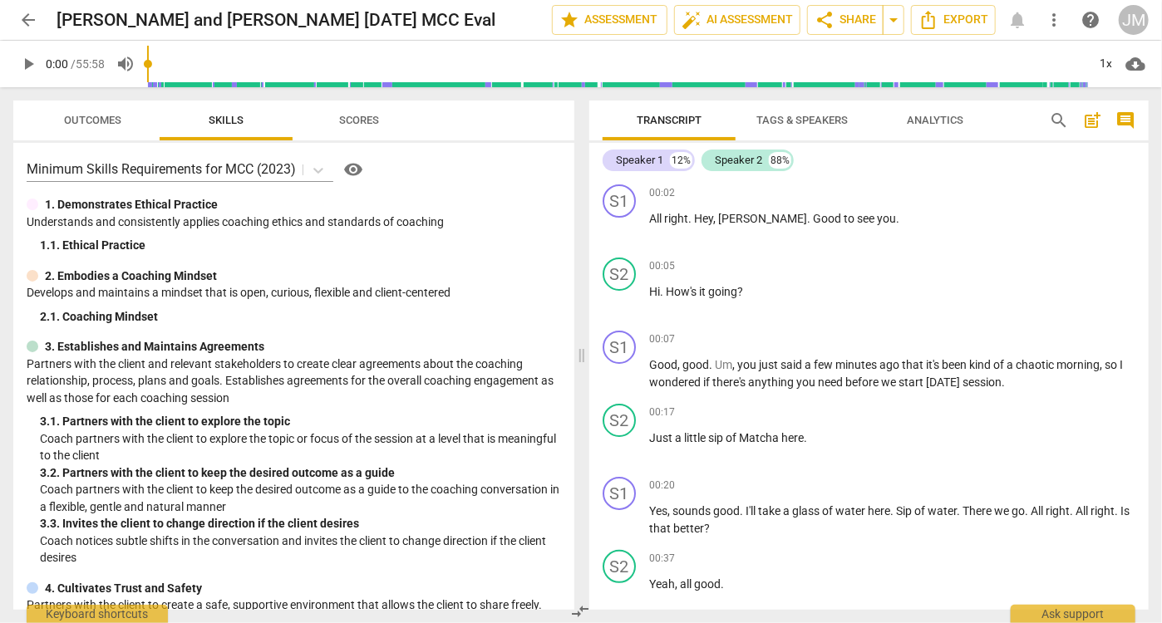
click at [806, 117] on span "Tags & Speakers" at bounding box center [801, 120] width 91 height 12
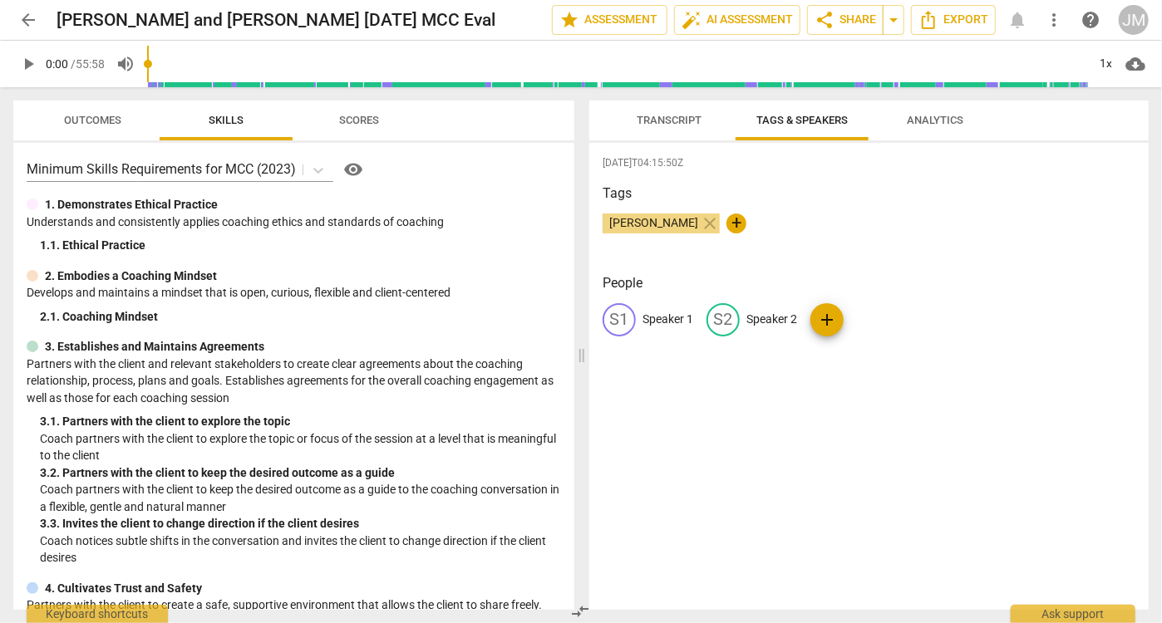
click at [669, 323] on p "Speaker 1" at bounding box center [668, 319] width 51 height 17
type input "[PERSON_NAME]"
click at [855, 318] on p "Speaker 2" at bounding box center [880, 319] width 51 height 17
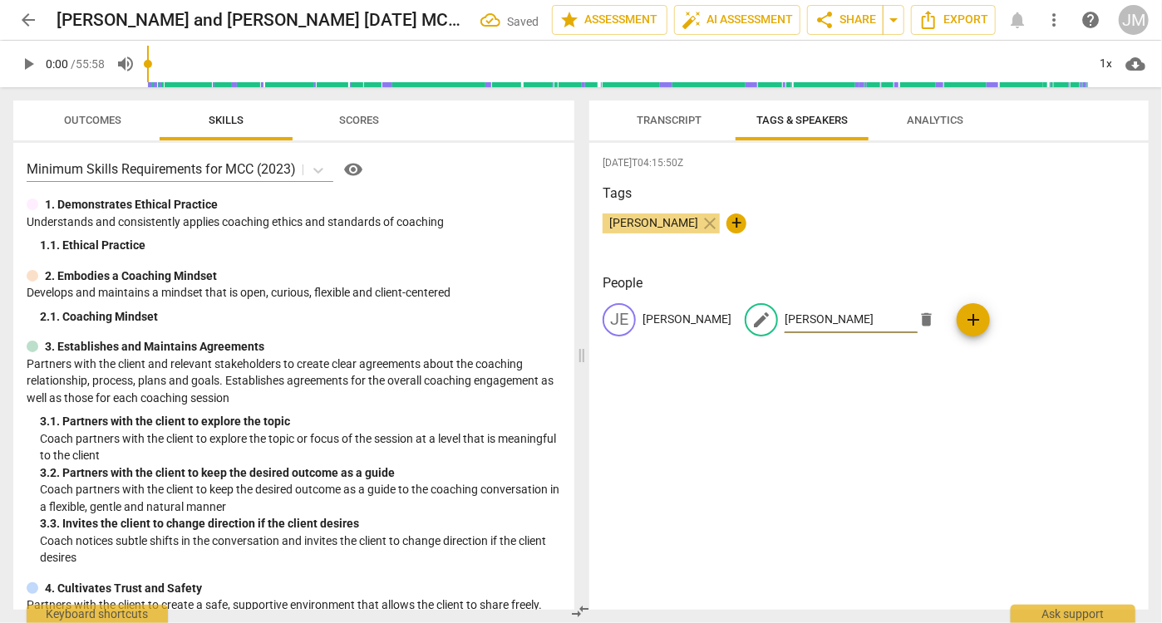
type input "[PERSON_NAME]"
click at [896, 441] on div "[DATE]T04:15:50Z Tags [PERSON_NAME] close + People JE [PERSON_NAME] edit [PERSO…" at bounding box center [868, 376] width 559 height 467
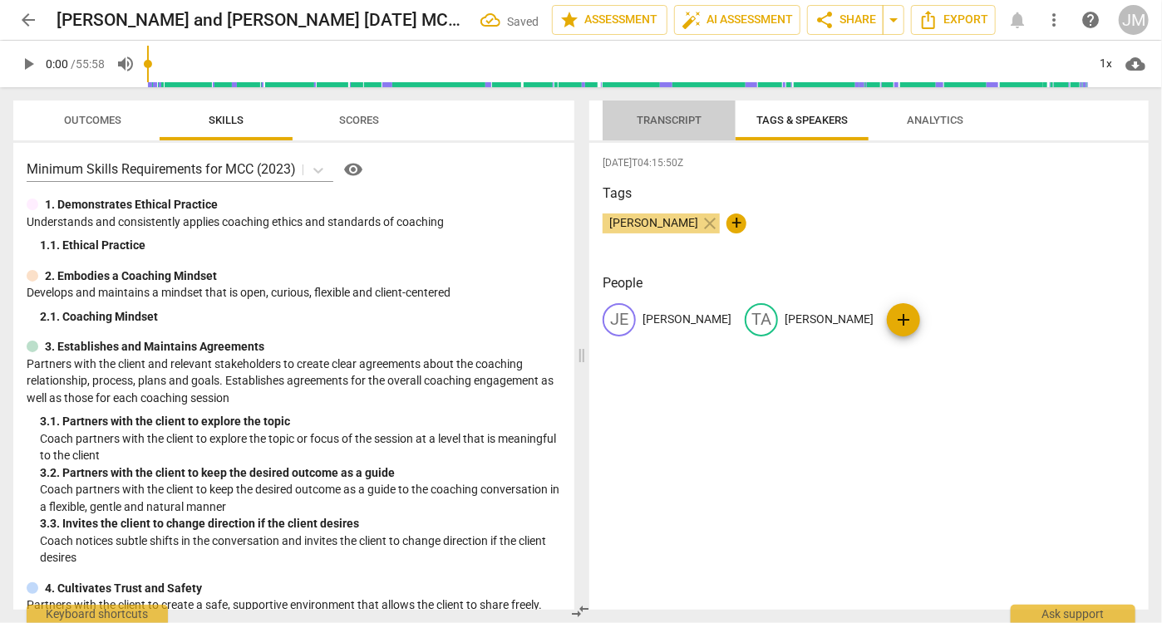
click at [670, 120] on span "Transcript" at bounding box center [669, 120] width 65 height 12
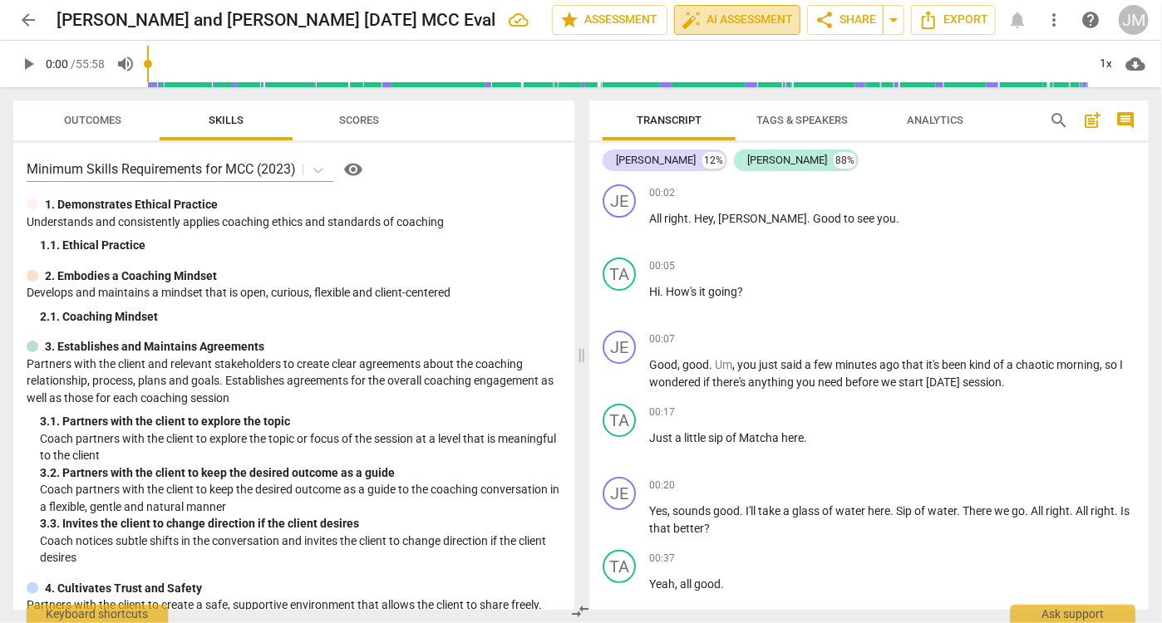
click at [759, 22] on span "auto_fix_high AI Assessment" at bounding box center [737, 20] width 111 height 20
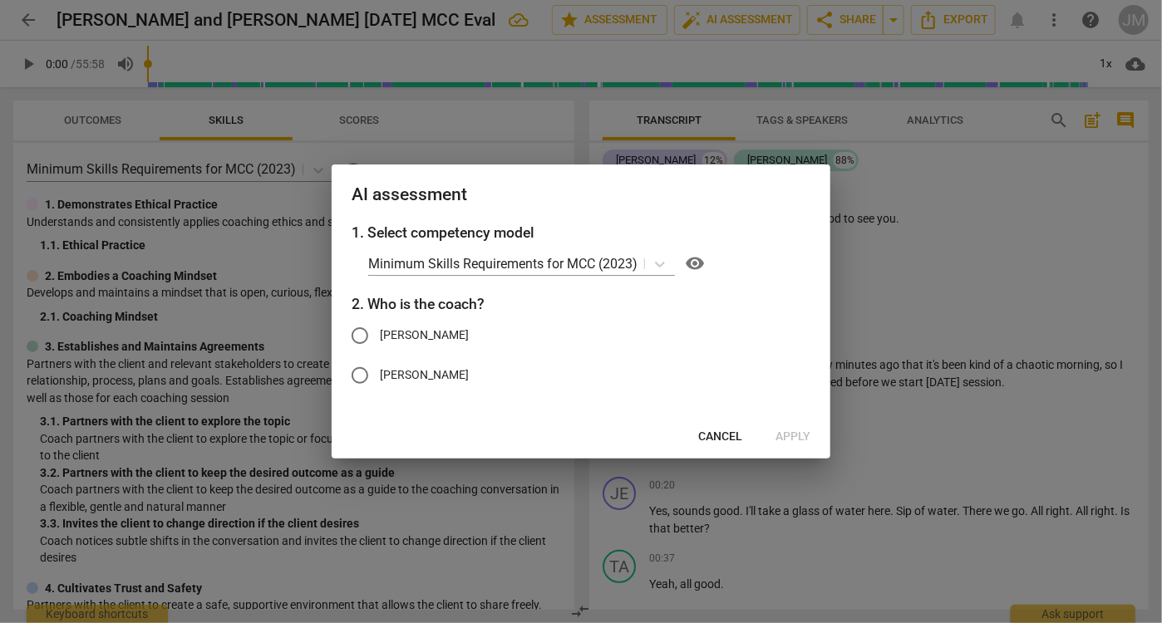
click at [407, 336] on span "[PERSON_NAME]" at bounding box center [424, 335] width 89 height 17
click at [380, 336] on input "[PERSON_NAME]" at bounding box center [360, 336] width 40 height 40
radio input "true"
click at [795, 437] on span "Apply" at bounding box center [793, 437] width 35 height 17
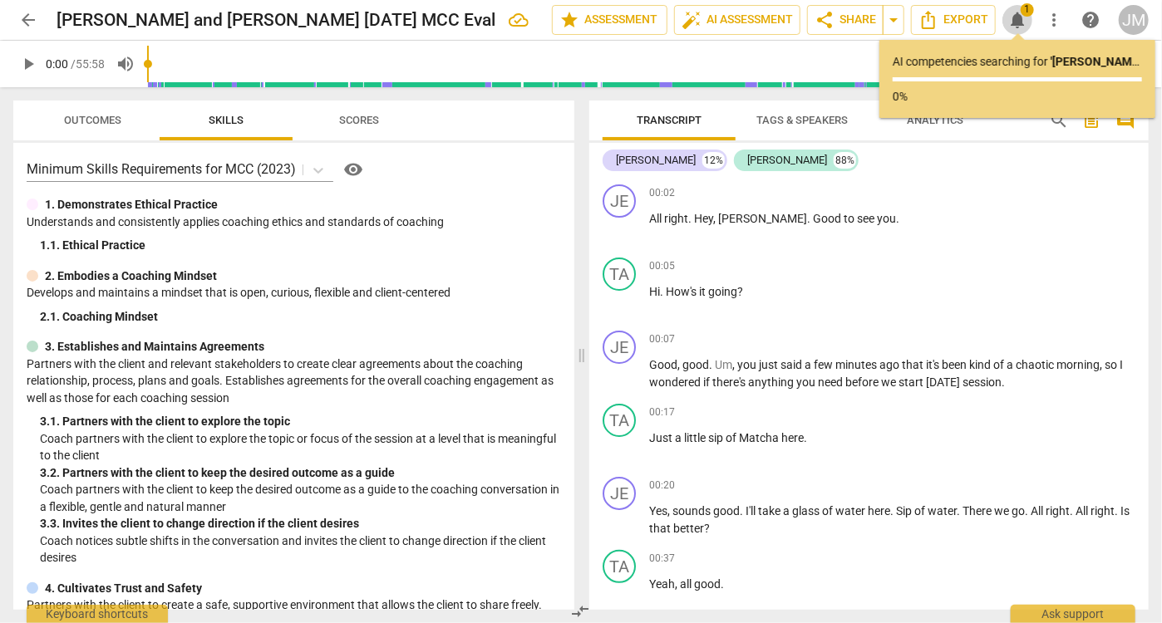
click at [1019, 19] on span "notifications" at bounding box center [1017, 20] width 20 height 20
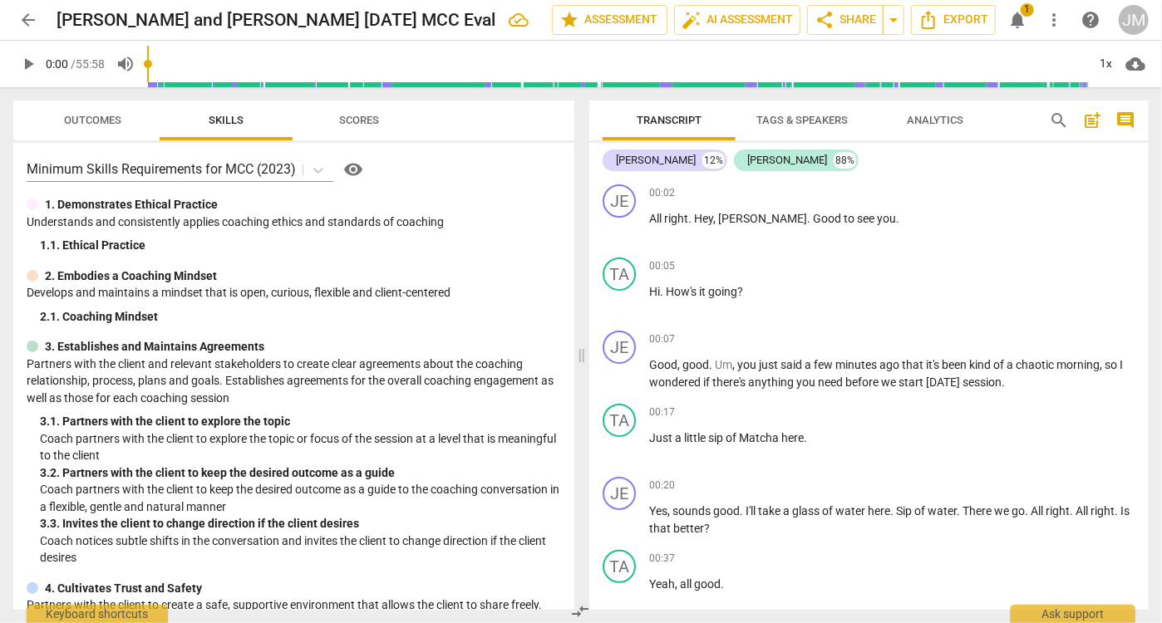
click at [1015, 18] on span "notifications" at bounding box center [1017, 20] width 20 height 20
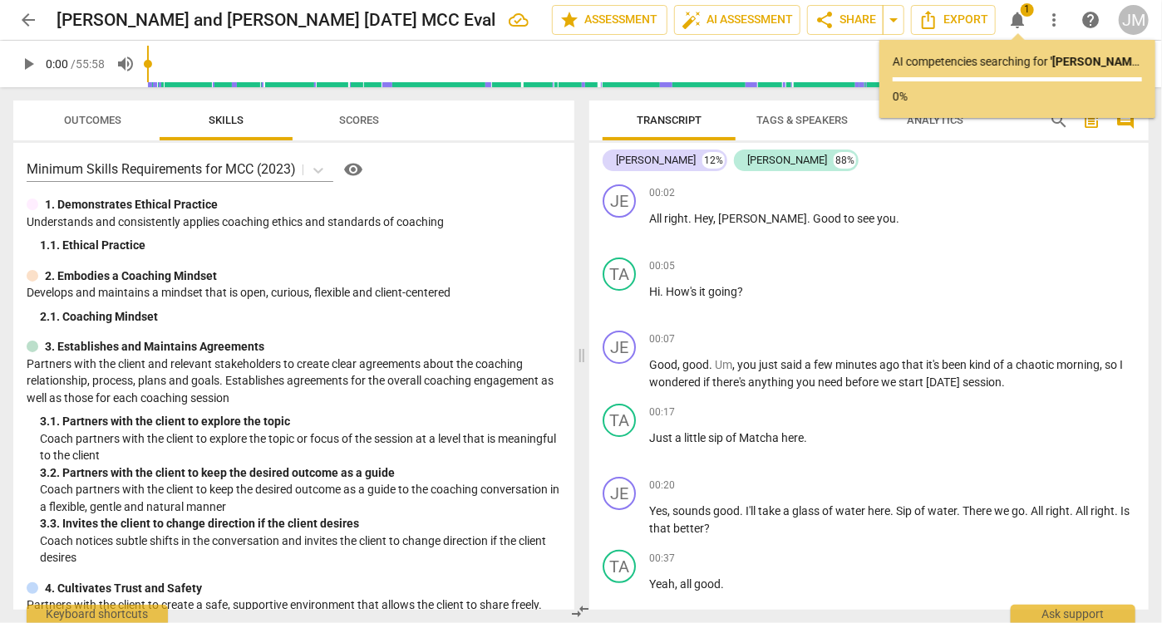
click at [1015, 18] on span "notifications" at bounding box center [1017, 20] width 20 height 20
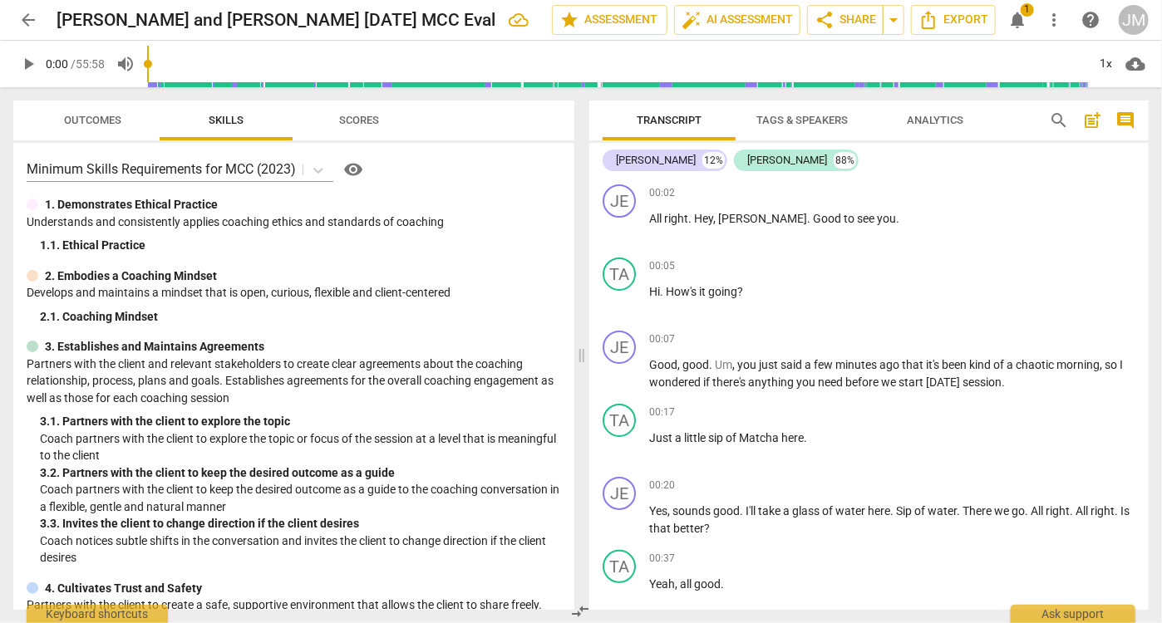
click at [31, 27] on span "arrow_back" at bounding box center [28, 20] width 20 height 20
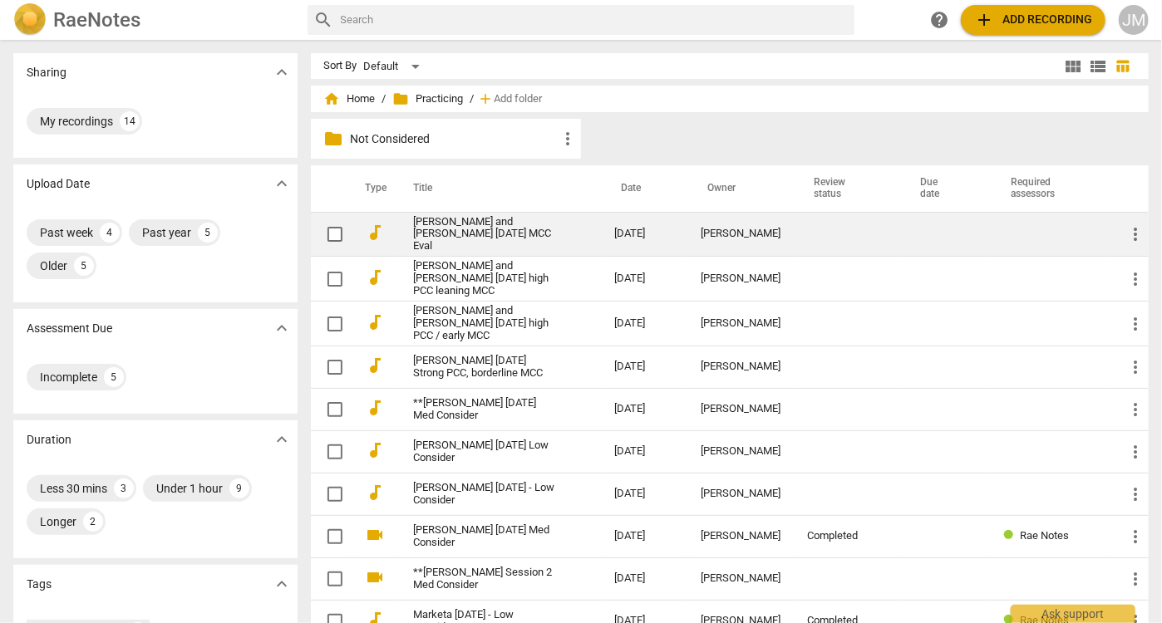
click at [440, 231] on link "[PERSON_NAME] and [PERSON_NAME] [DATE] MCC Eval" at bounding box center [484, 234] width 141 height 37
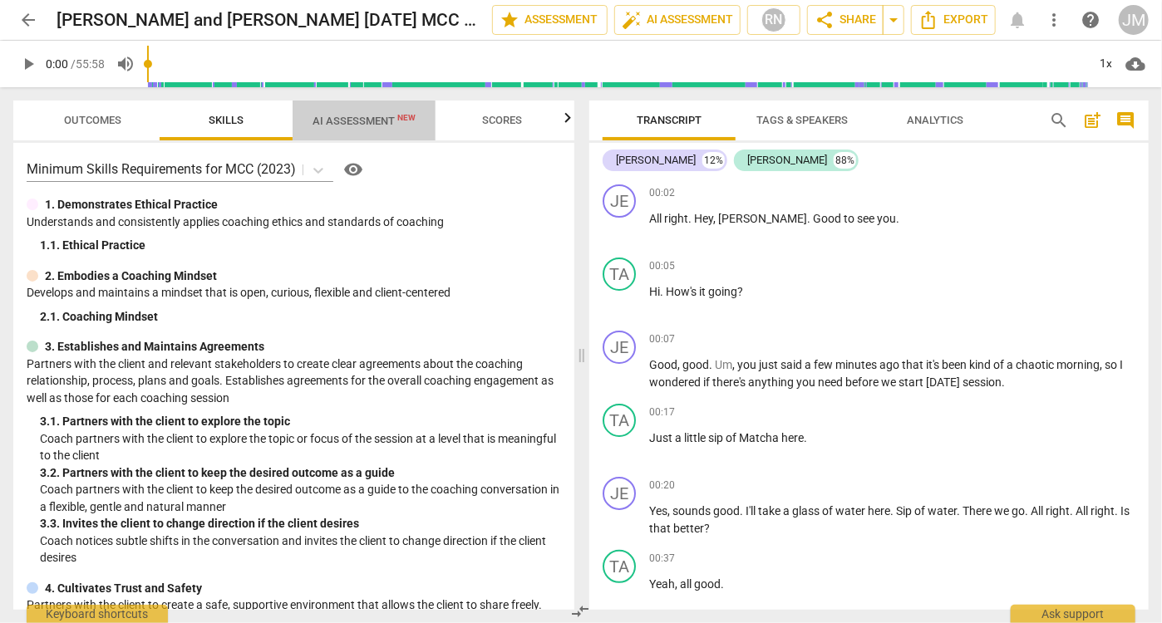
drag, startPoint x: 345, startPoint y: 126, endPoint x: 357, endPoint y: 126, distance: 12.5
click at [345, 126] on span "AI Assessment New" at bounding box center [364, 121] width 103 height 12
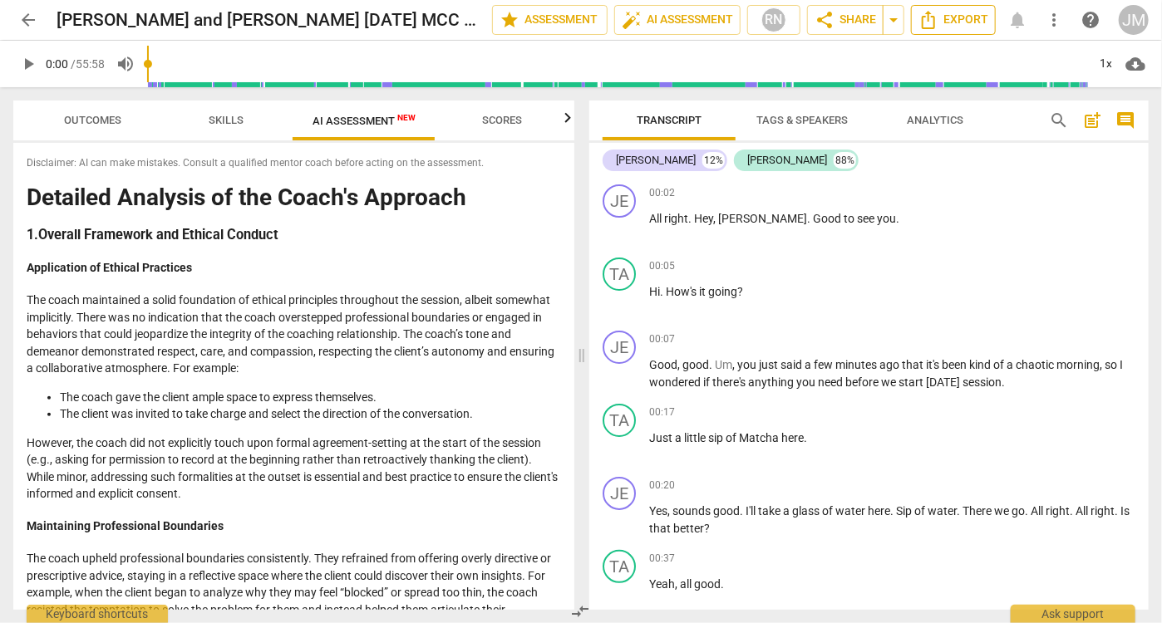
click at [956, 21] on span "Export" at bounding box center [954, 20] width 70 height 20
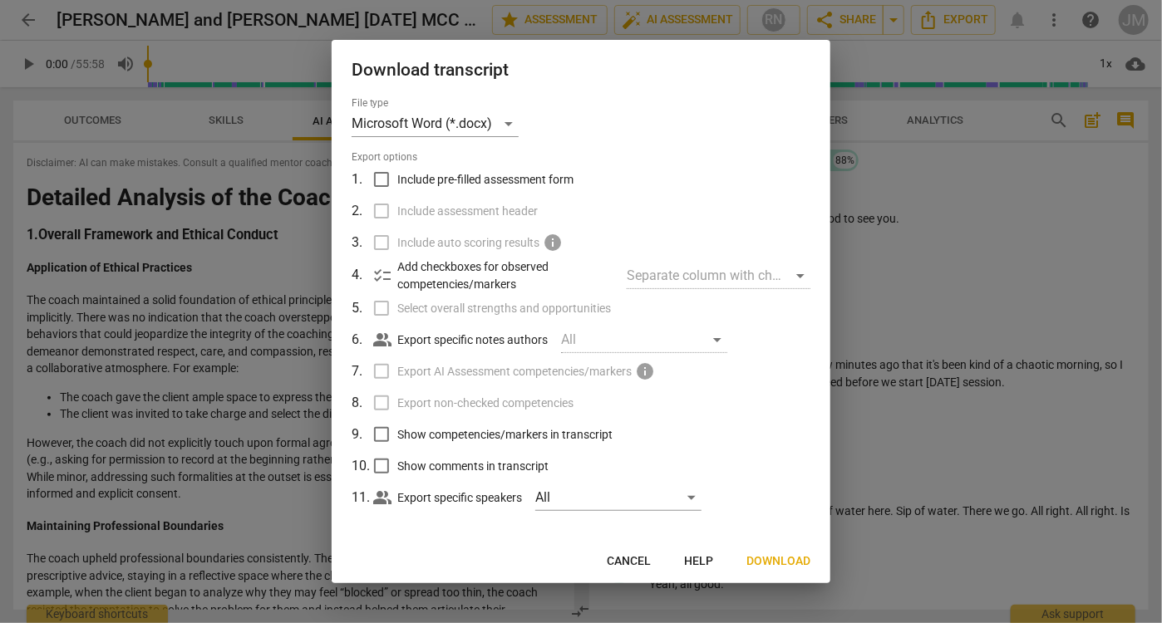
click at [773, 555] on span "Download" at bounding box center [778, 562] width 64 height 17
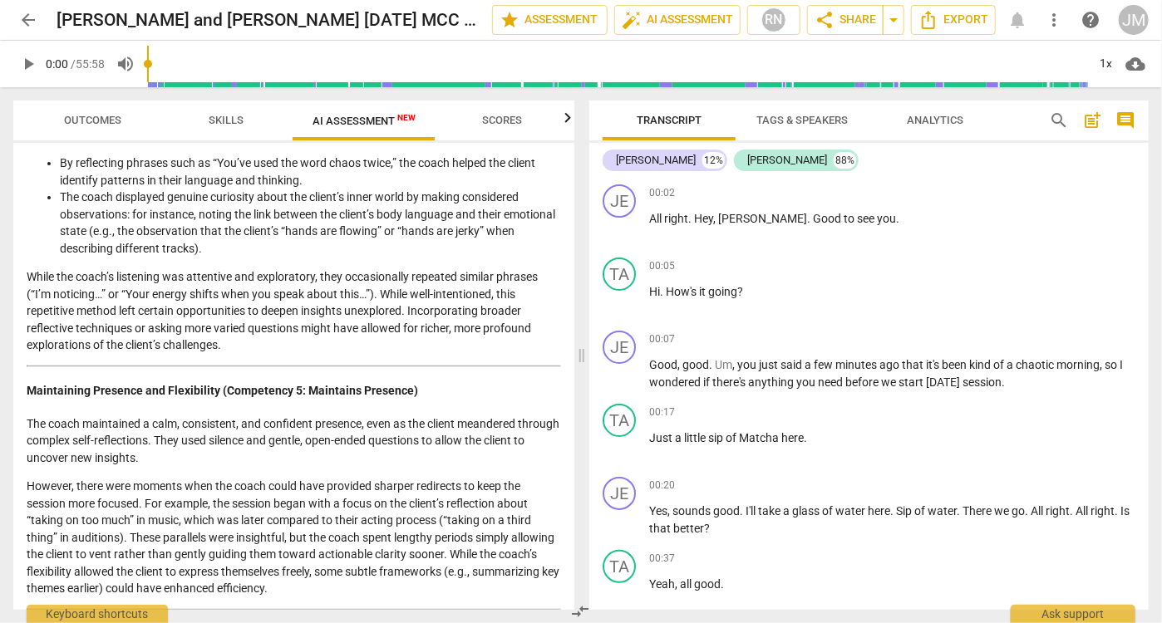
scroll to position [618, 0]
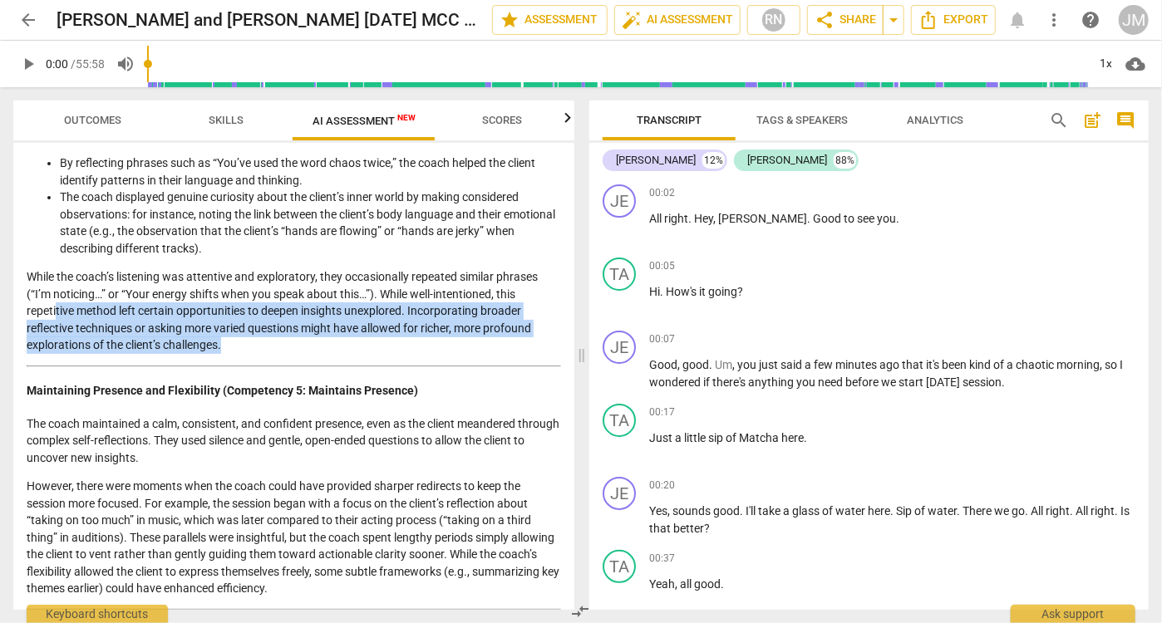
drag, startPoint x: 57, startPoint y: 328, endPoint x: 222, endPoint y: 362, distance: 168.1
click at [222, 354] on p "While the coach’s listening was attentive and exploratory, they occasionally re…" at bounding box center [294, 311] width 534 height 86
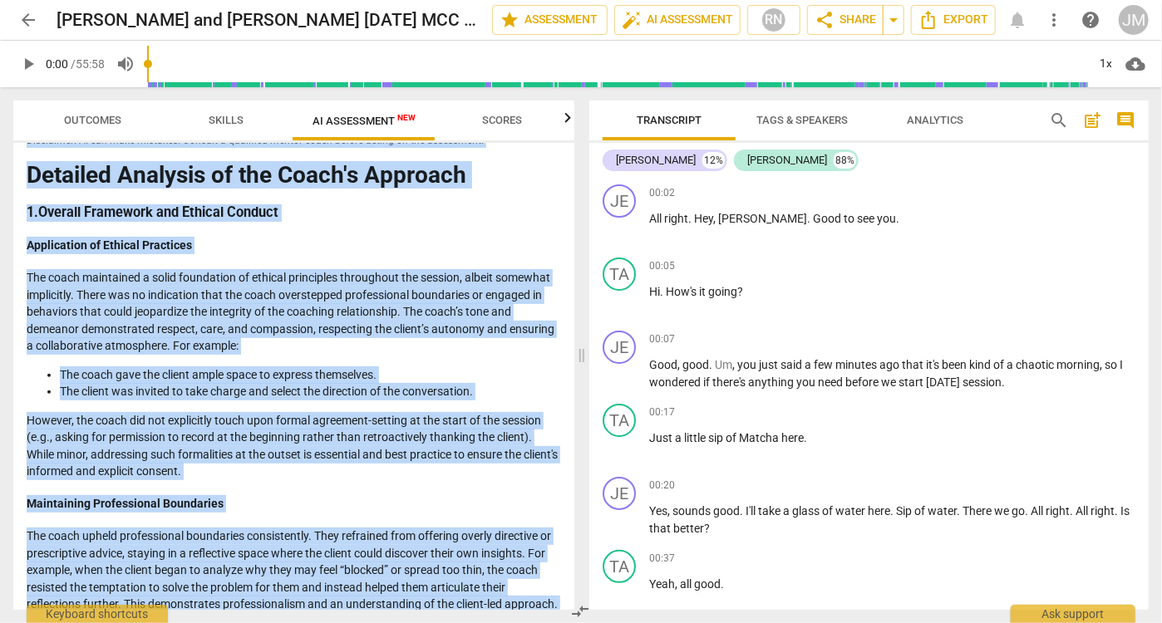
scroll to position [0, 0]
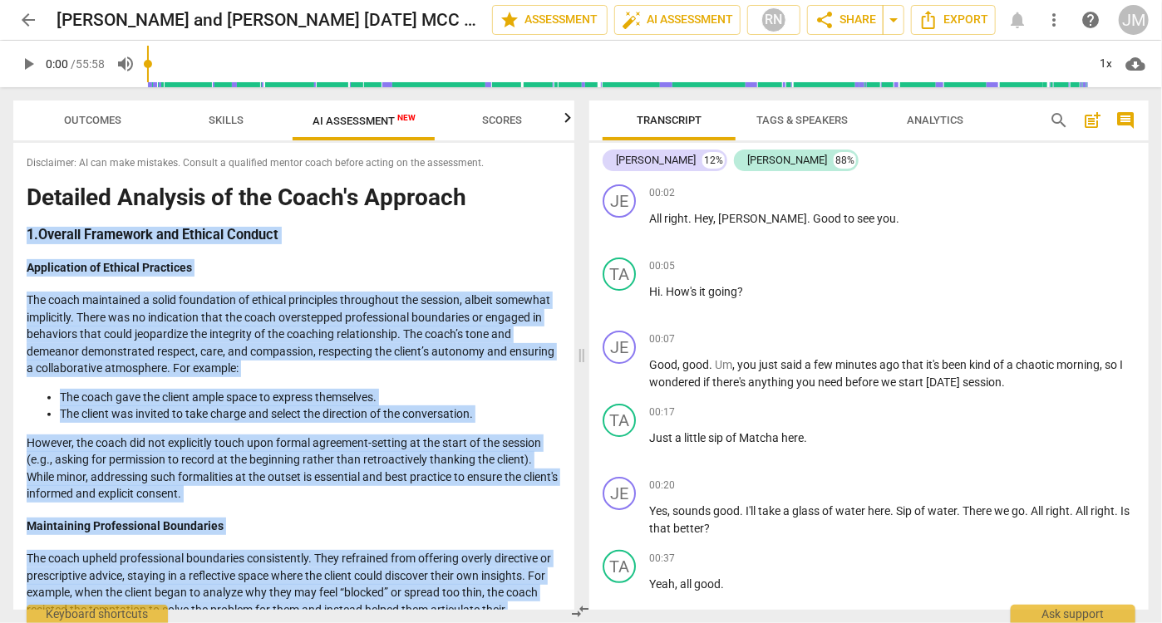
drag, startPoint x: 390, startPoint y: 587, endPoint x: 22, endPoint y: 226, distance: 514.9
click at [22, 226] on div "Disclaimer: AI can make mistakes. Consult a qualified mentor coach before actin…" at bounding box center [293, 376] width 561 height 467
copy div "5. Loremip Dolorsita con Adipisc Elitsed Doeiusmodte in Utlabor Etdolorem Ali e…"
click at [456, 19] on span "edit" at bounding box center [464, 20] width 20 height 20
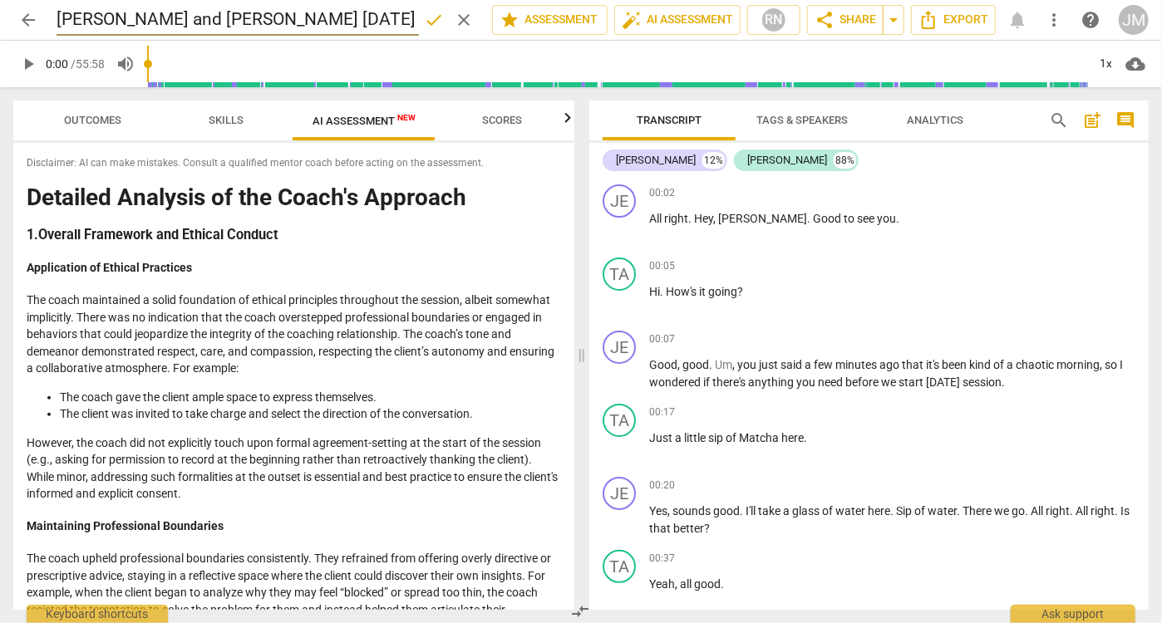
scroll to position [0, 27]
drag, startPoint x: 356, startPoint y: 16, endPoint x: 416, endPoint y: 17, distance: 59.9
click at [416, 17] on div "[PERSON_NAME] and [PERSON_NAME] [DATE] MCC Eval done clear" at bounding box center [268, 20] width 422 height 32
type input "[PERSON_NAME] and [PERSON_NAME] [DATE] Med"
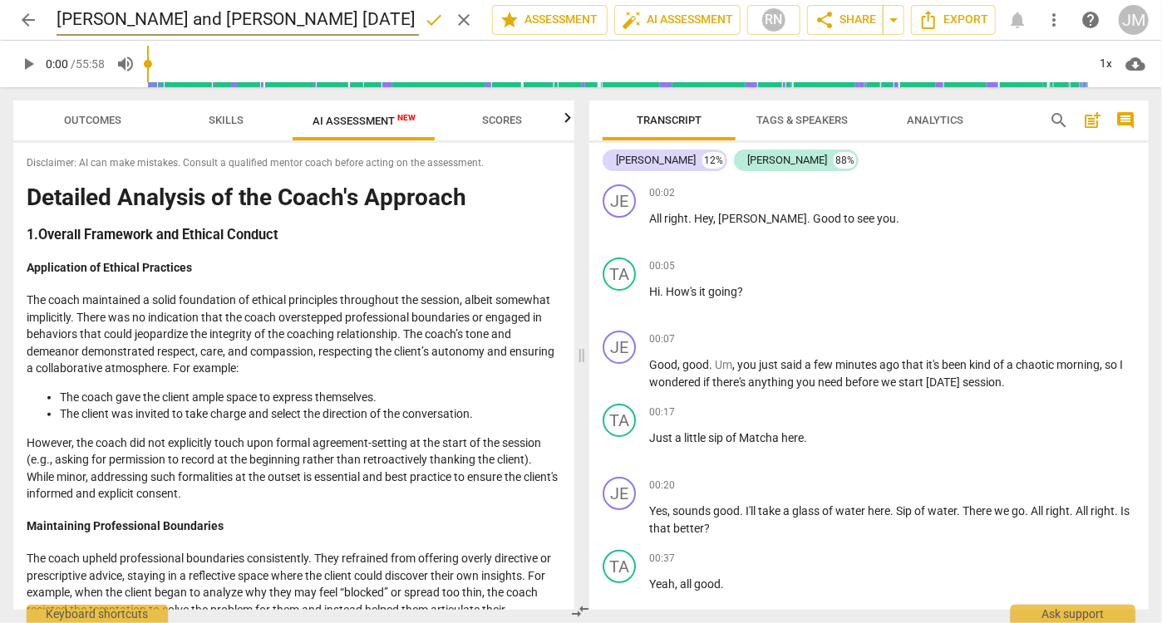
click at [32, 21] on span "arrow_back" at bounding box center [28, 20] width 20 height 20
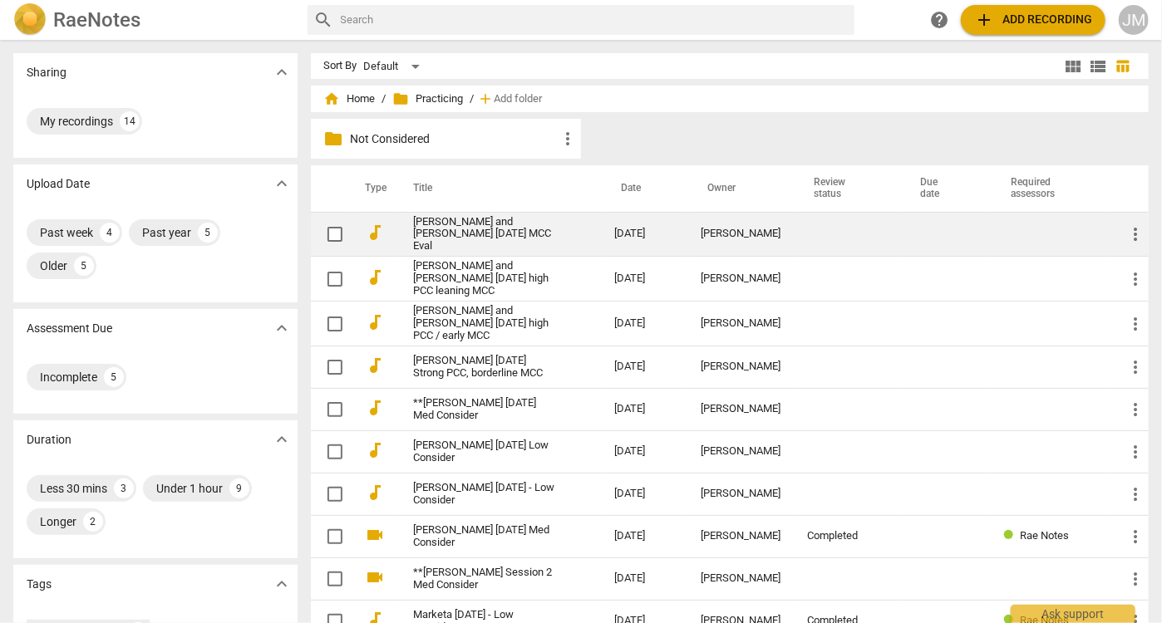
click at [441, 235] on link "[PERSON_NAME] and [PERSON_NAME] [DATE] MCC Eval" at bounding box center [484, 234] width 141 height 37
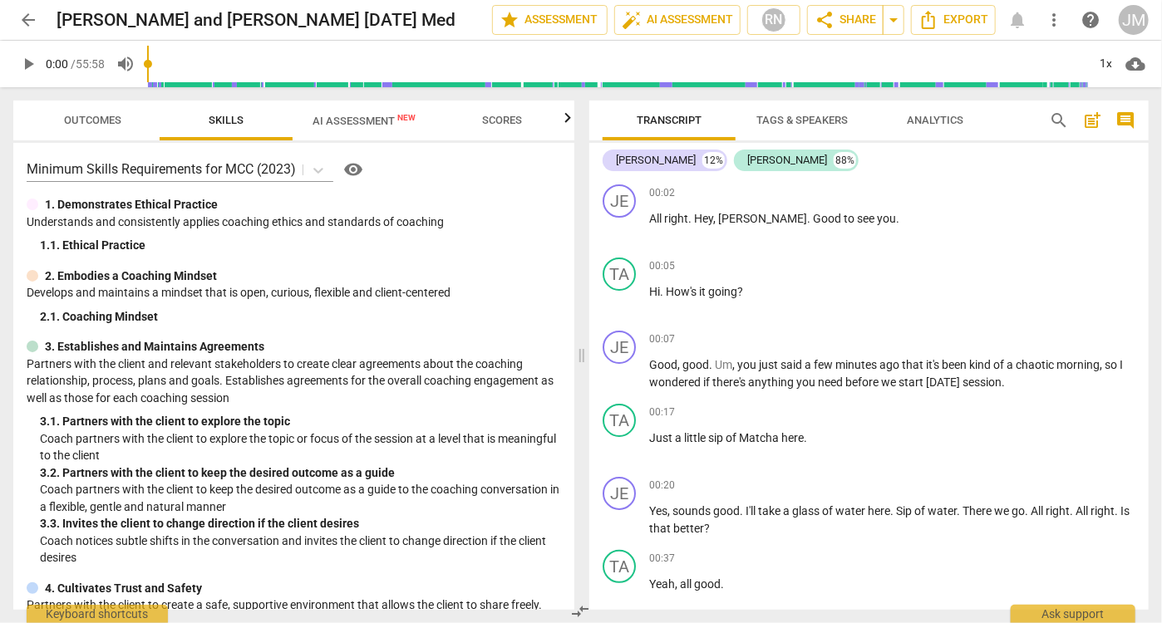
click at [25, 20] on span "arrow_back" at bounding box center [28, 20] width 20 height 20
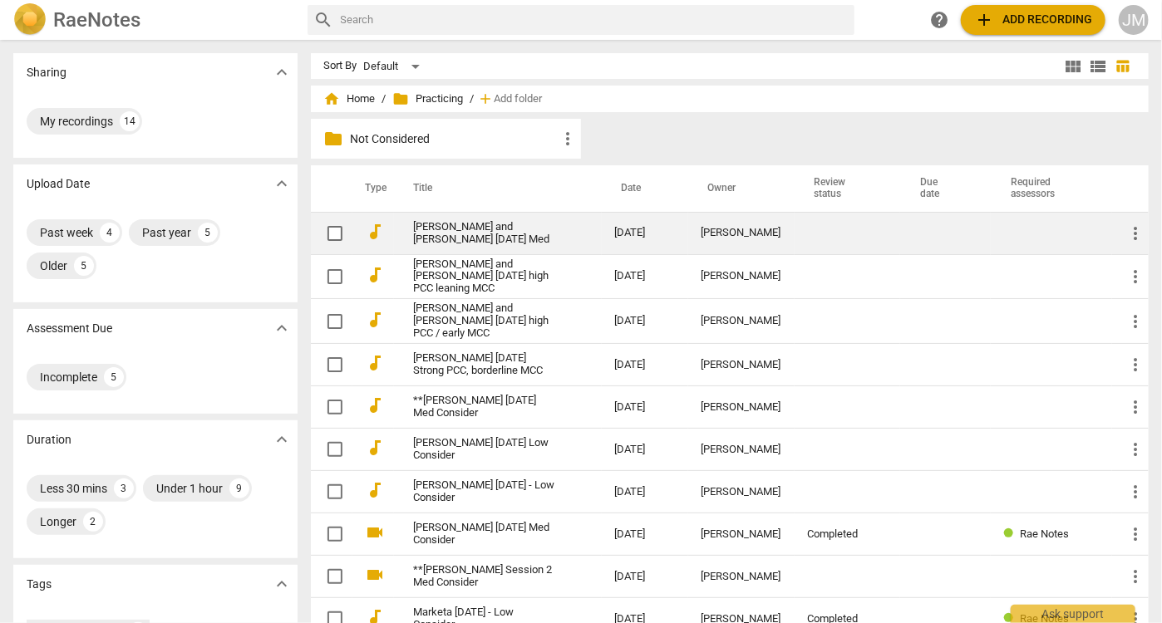
click at [330, 229] on input "checkbox" at bounding box center [335, 234] width 35 height 20
click at [1126, 226] on span "more_vert" at bounding box center [1136, 234] width 20 height 20
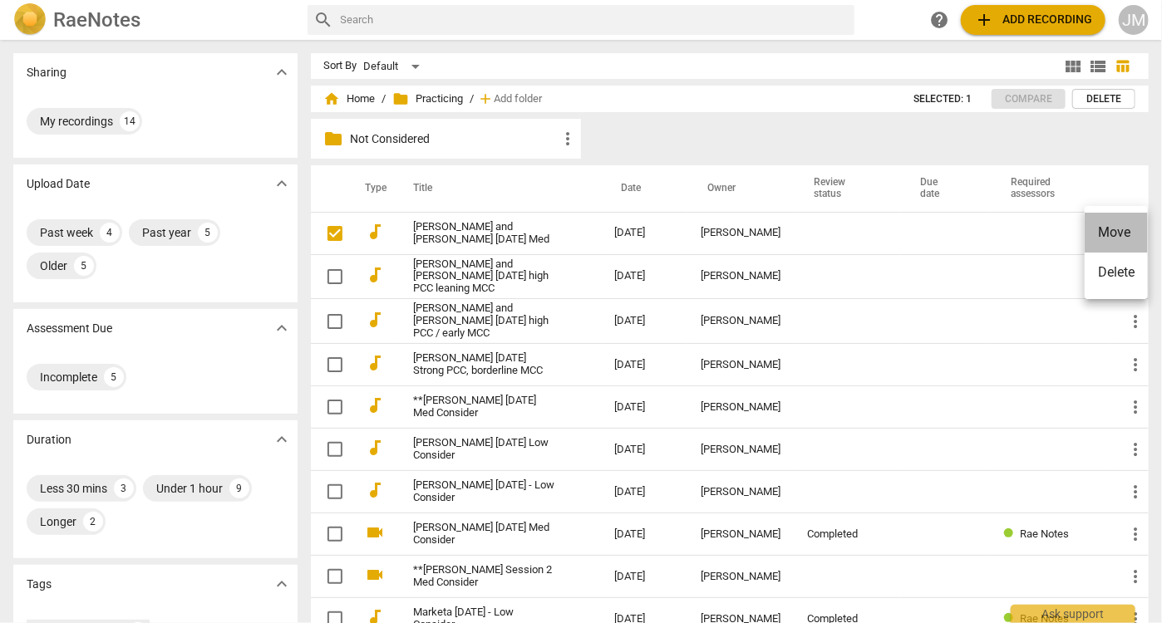
click at [1091, 239] on li "Move" at bounding box center [1116, 233] width 63 height 40
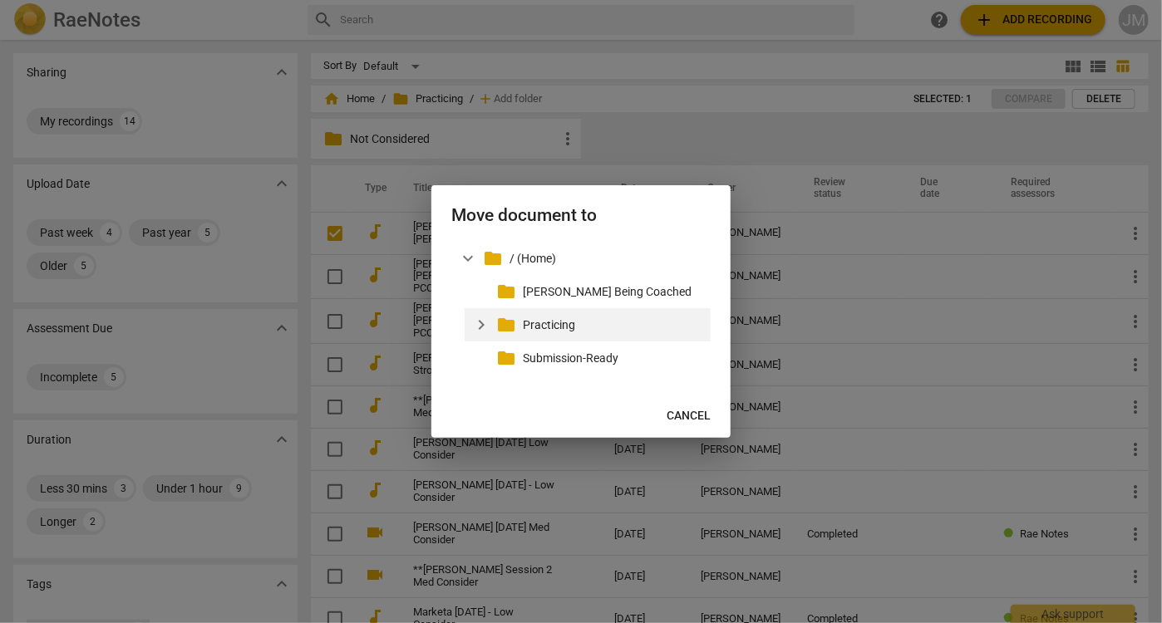
click at [528, 323] on p "Practicing" at bounding box center [613, 325] width 181 height 17
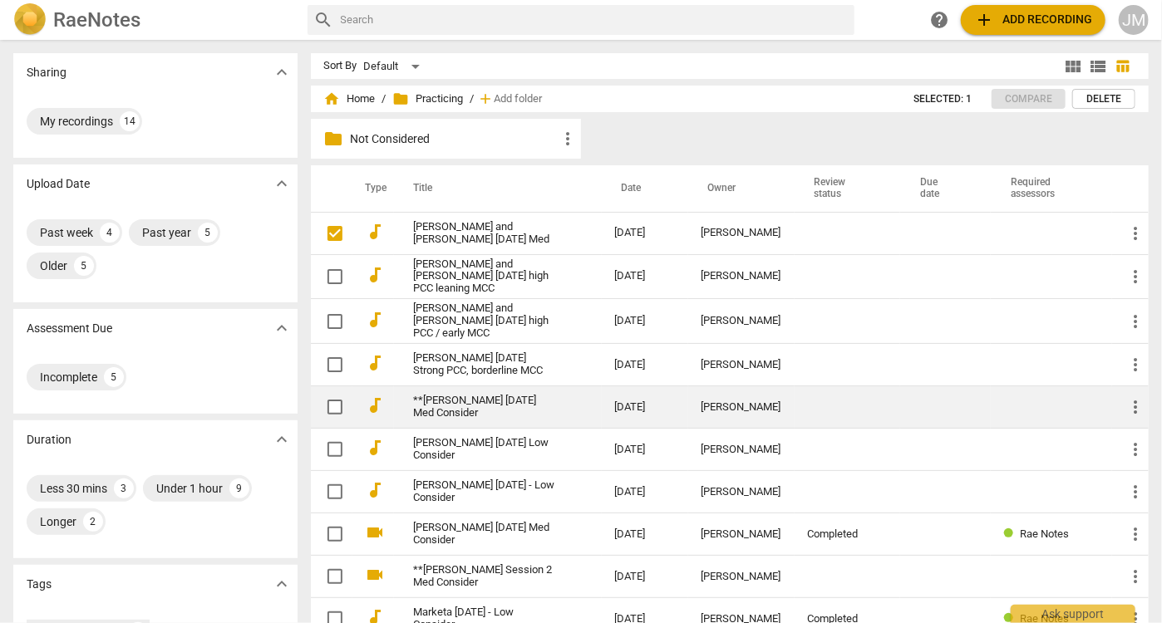
checkbox input "true"
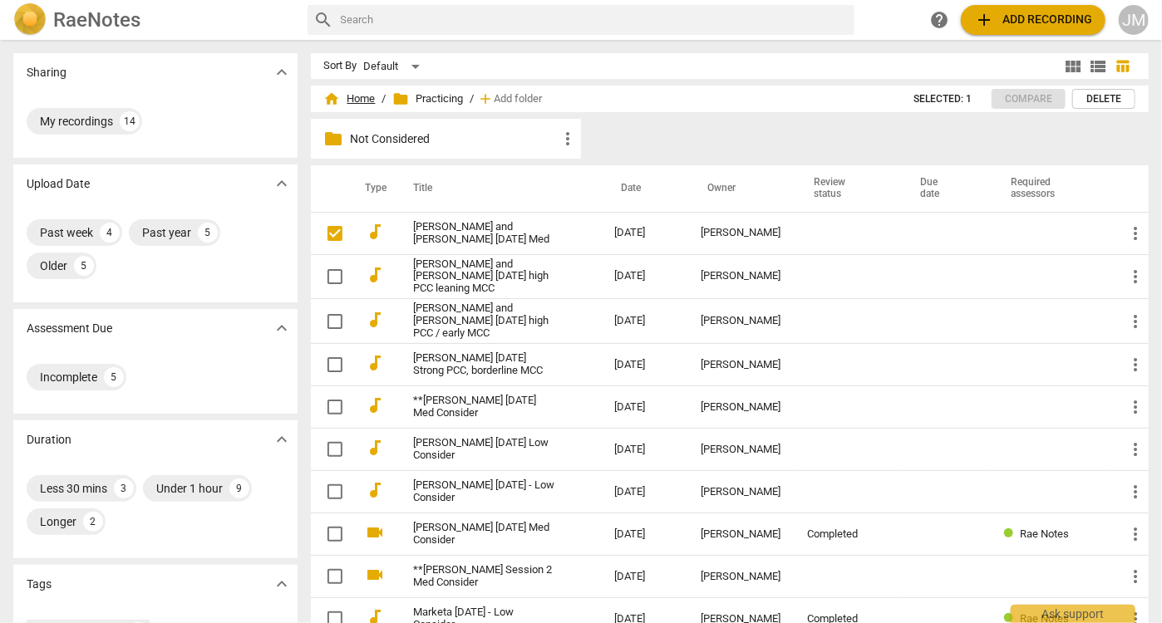
click at [360, 95] on span "home Home" at bounding box center [350, 99] width 52 height 17
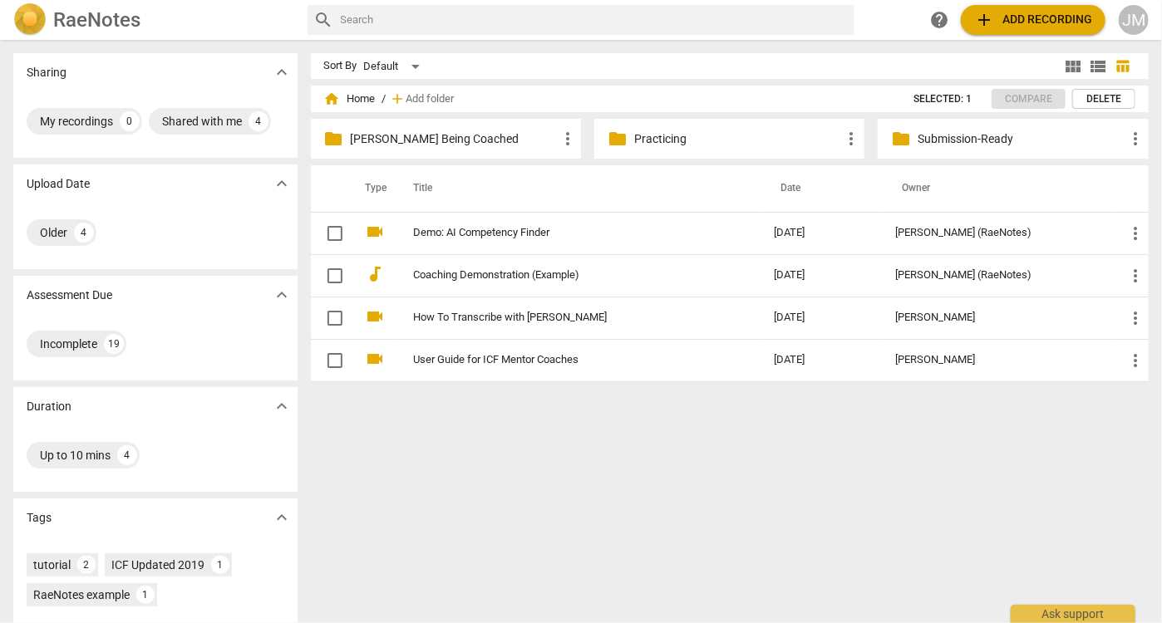
click at [892, 140] on span "folder" at bounding box center [901, 139] width 20 height 20
